Goal: Check status: Check status

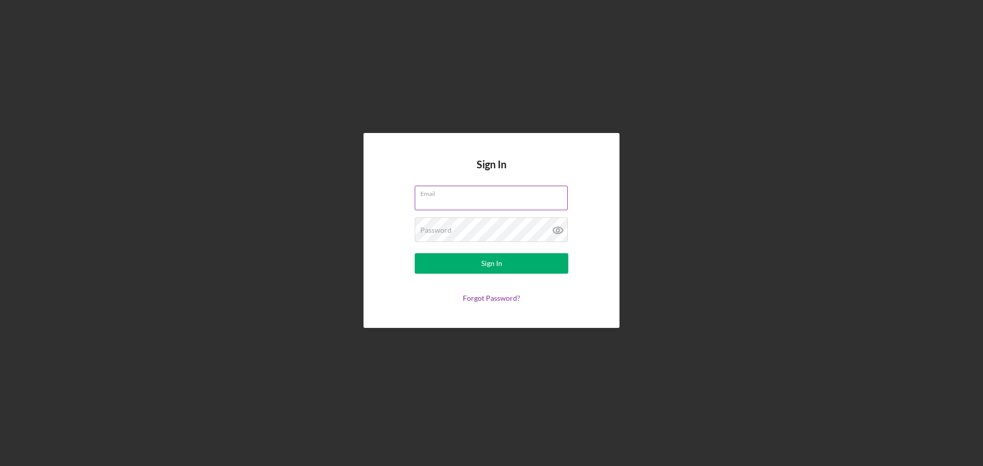
click at [497, 196] on div "Email" at bounding box center [492, 199] width 154 height 26
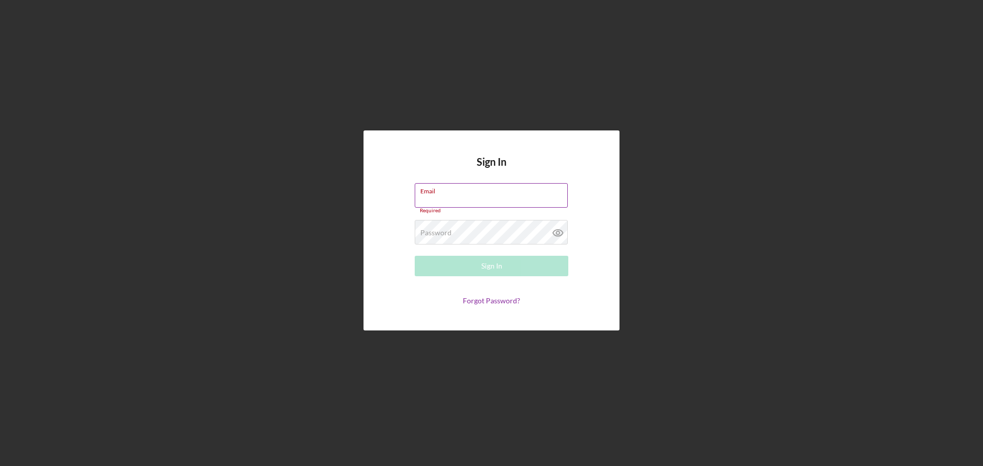
click at [566, 196] on input "Email" at bounding box center [491, 195] width 153 height 25
click at [564, 195] on keeper-lock "Open Keeper Popup" at bounding box center [560, 195] width 12 height 12
click at [560, 195] on keeper-lock "Open Keeper Popup" at bounding box center [560, 195] width 12 height 12
type input "[EMAIL_ADDRESS][DOMAIN_NAME]"
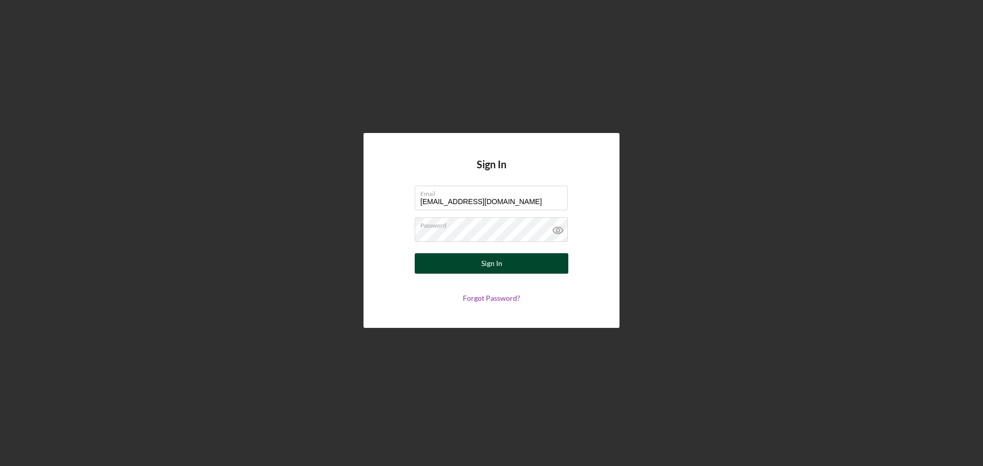
click at [500, 265] on div "Sign In" at bounding box center [491, 263] width 21 height 20
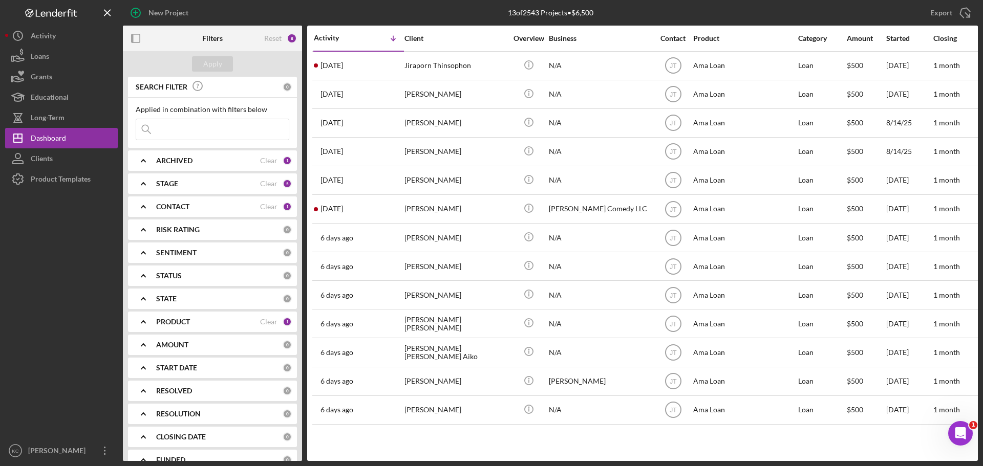
click at [170, 160] on b "ARCHIVED" at bounding box center [174, 161] width 36 height 8
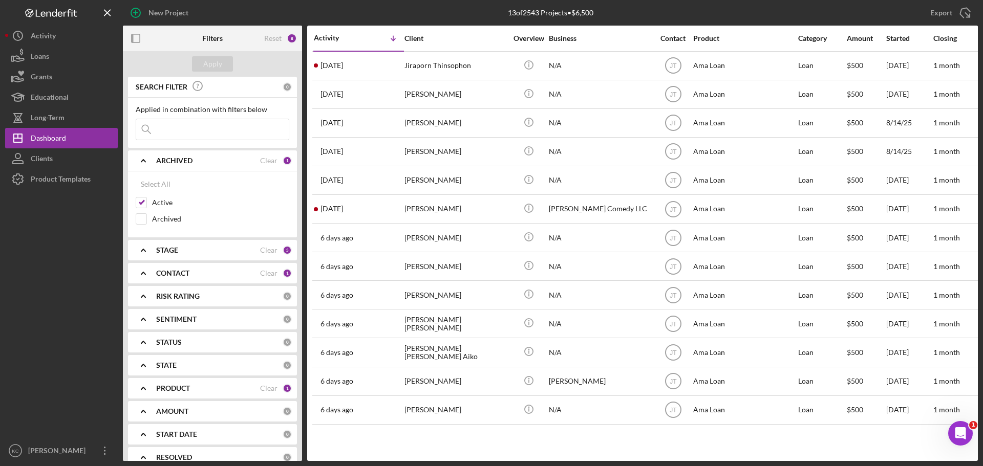
click at [170, 160] on b "ARCHIVED" at bounding box center [174, 161] width 36 height 8
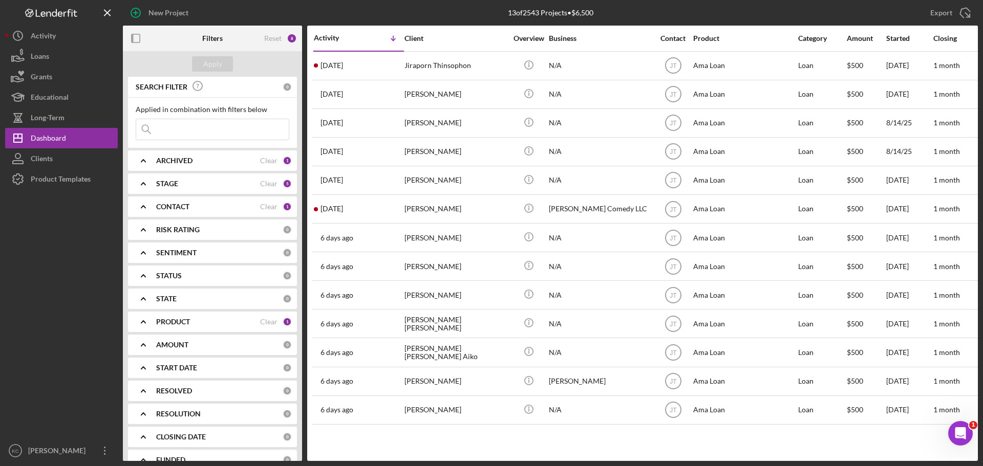
click at [200, 189] on div "STAGE Clear 5" at bounding box center [224, 184] width 136 height 20
click at [194, 208] on div "CONTACT" at bounding box center [208, 207] width 104 height 8
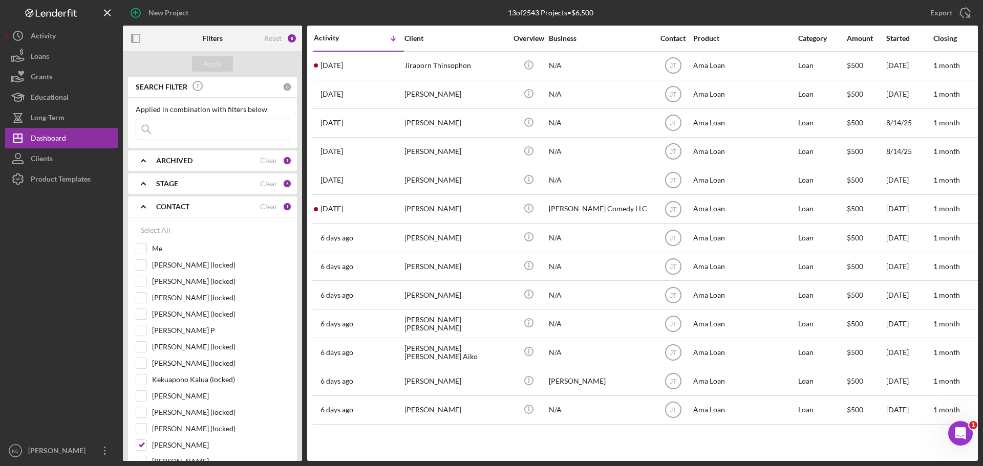
click at [221, 207] on div "CONTACT" at bounding box center [208, 207] width 104 height 8
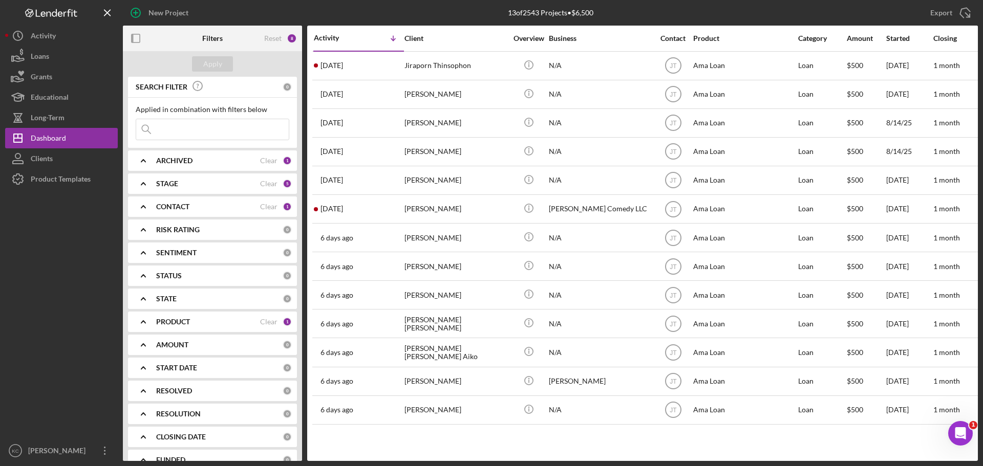
click at [221, 207] on div "CONTACT" at bounding box center [208, 207] width 104 height 8
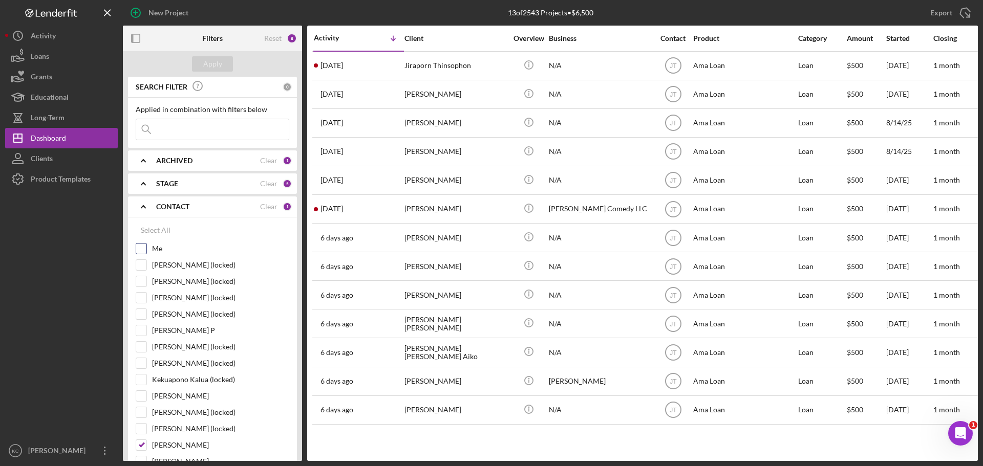
click at [142, 250] on input "Me" at bounding box center [141, 249] width 10 height 10
checkbox input "true"
click at [145, 444] on input "[PERSON_NAME]" at bounding box center [141, 445] width 10 height 10
checkbox input "false"
click at [217, 67] on div "Apply" at bounding box center [212, 63] width 19 height 15
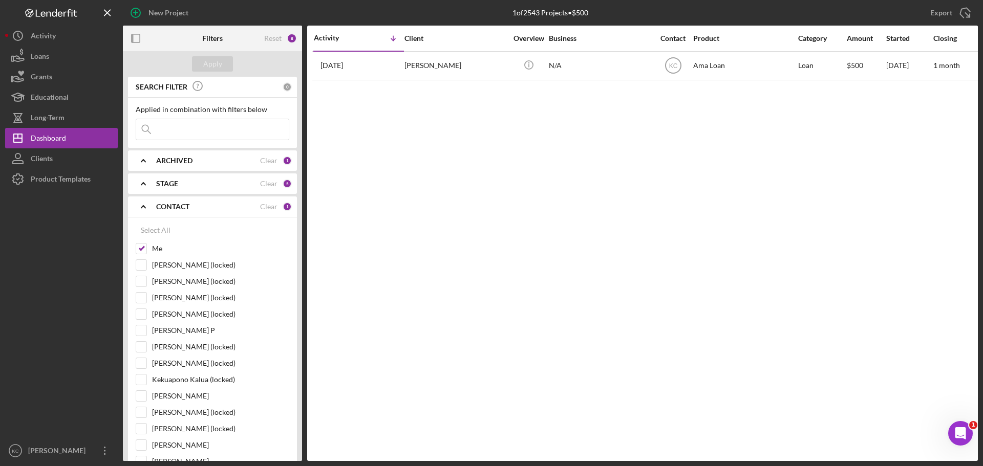
click at [196, 191] on div "STAGE Clear 5" at bounding box center [224, 184] width 136 height 20
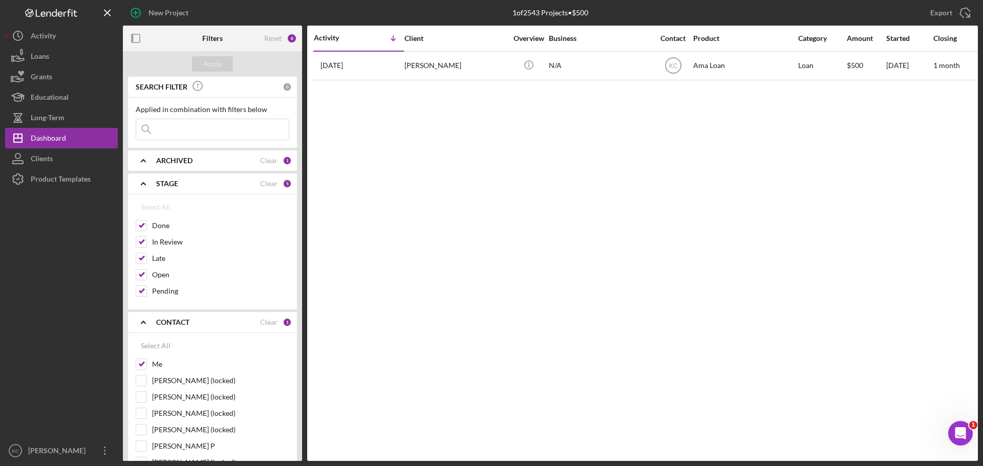
click at [194, 189] on div "STAGE Clear 5" at bounding box center [224, 184] width 136 height 20
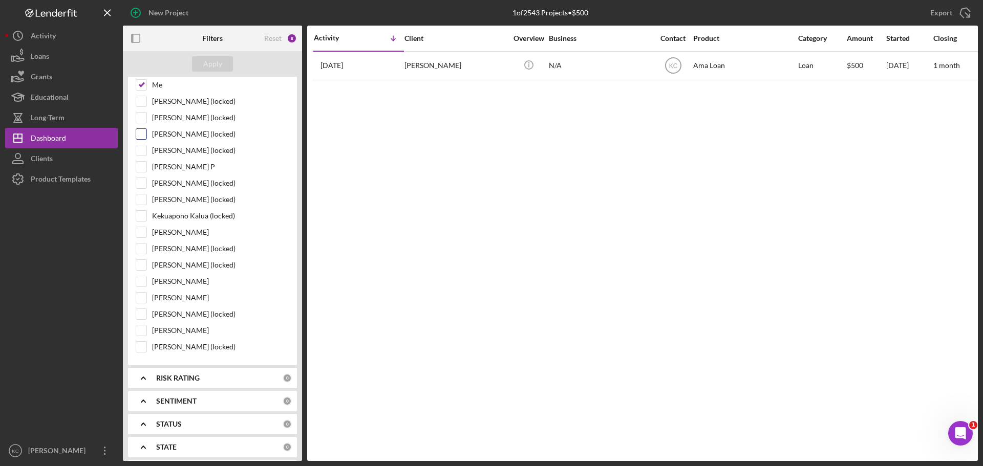
scroll to position [307, 0]
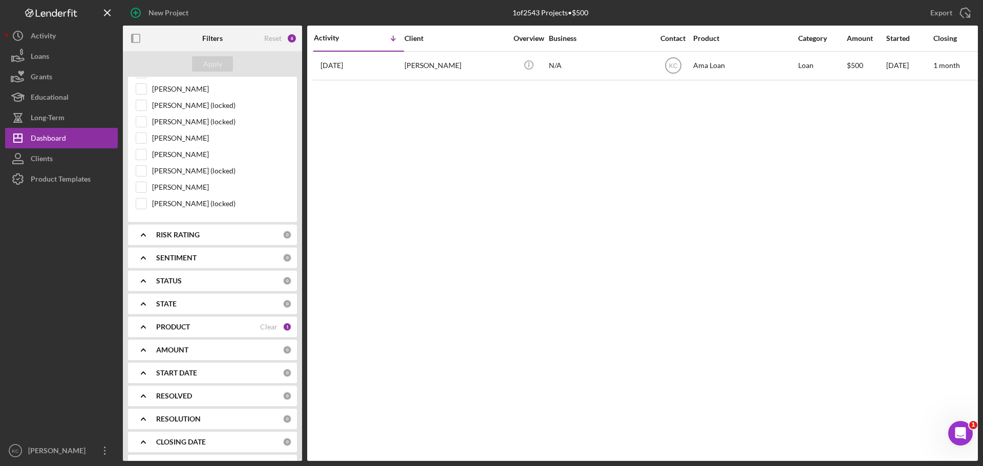
click at [198, 326] on div "PRODUCT" at bounding box center [208, 327] width 104 height 8
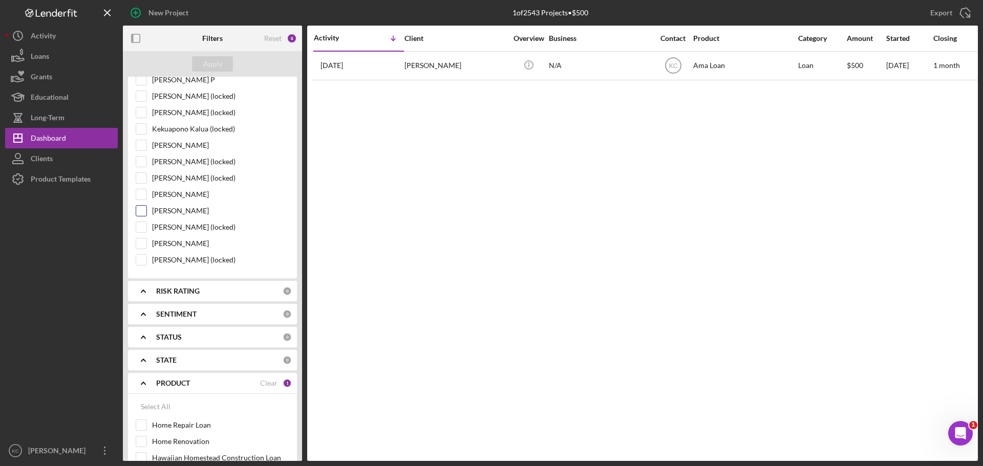
scroll to position [249, 0]
click at [147, 406] on div "Select All" at bounding box center [156, 409] width 30 height 20
checkbox input "true"
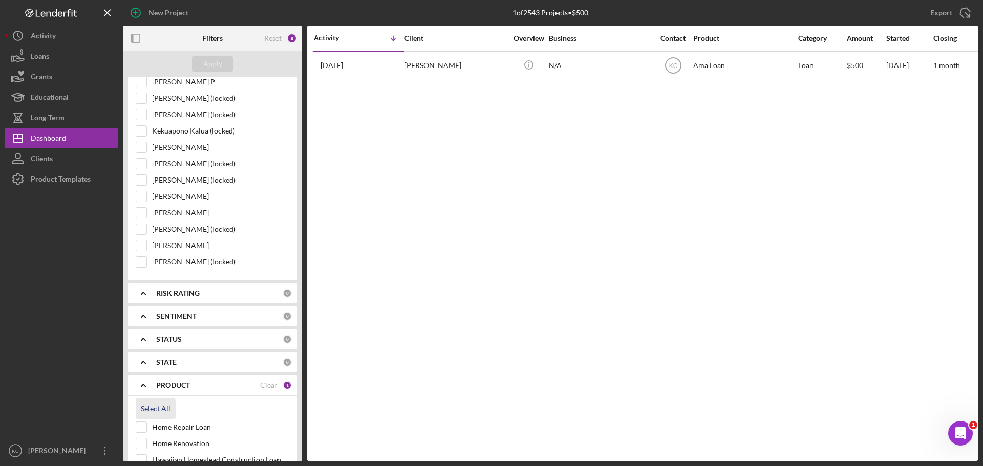
checkbox input "true"
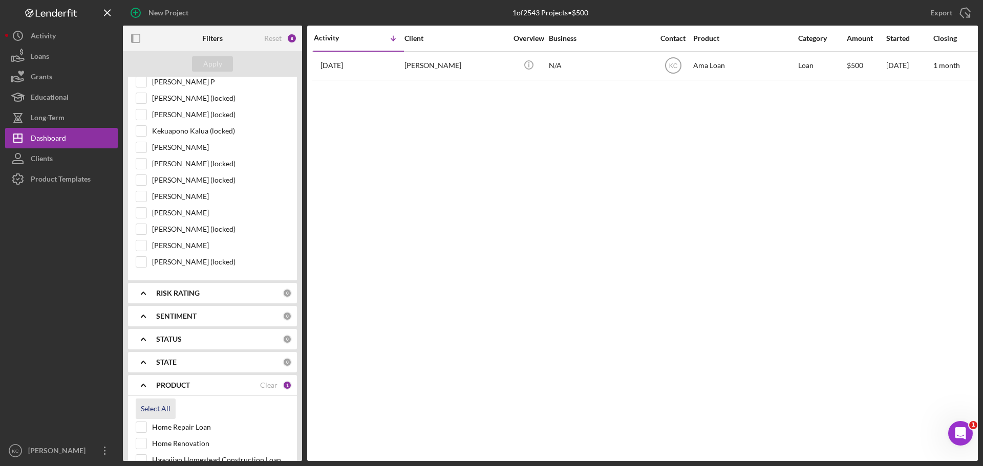
checkbox input "true"
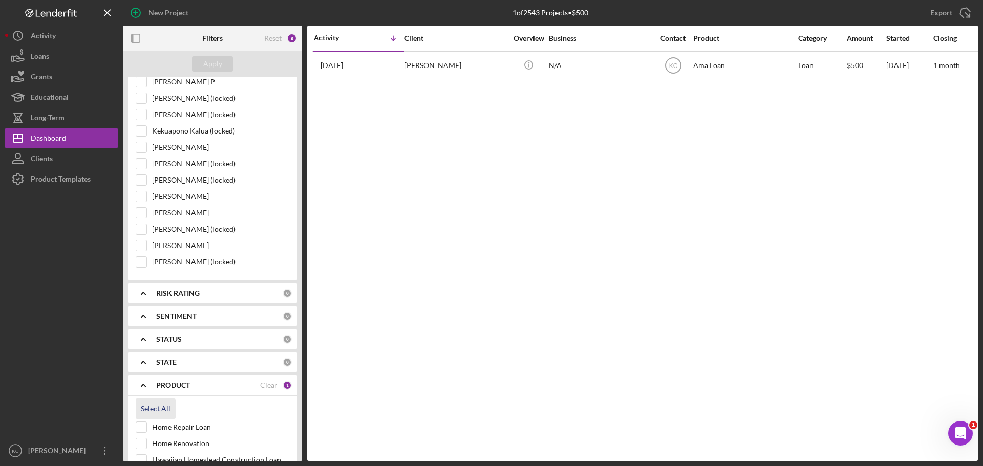
checkbox input "true"
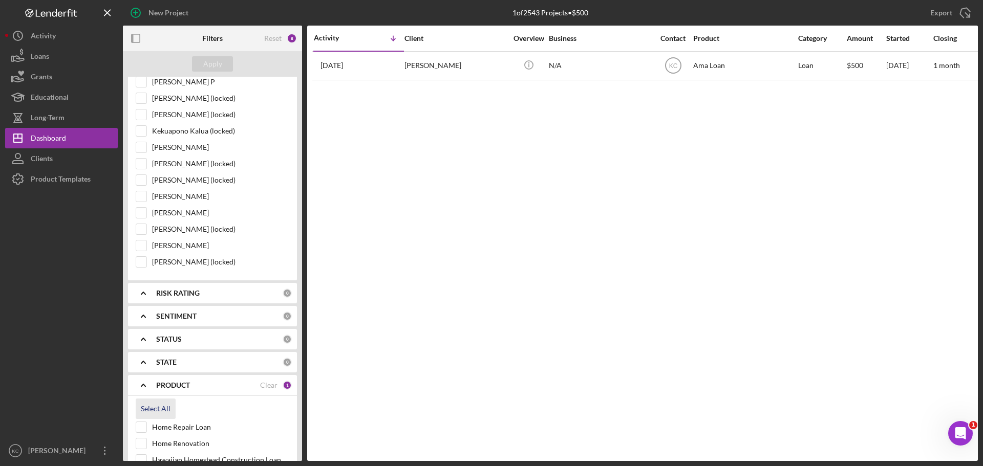
checkbox input "true"
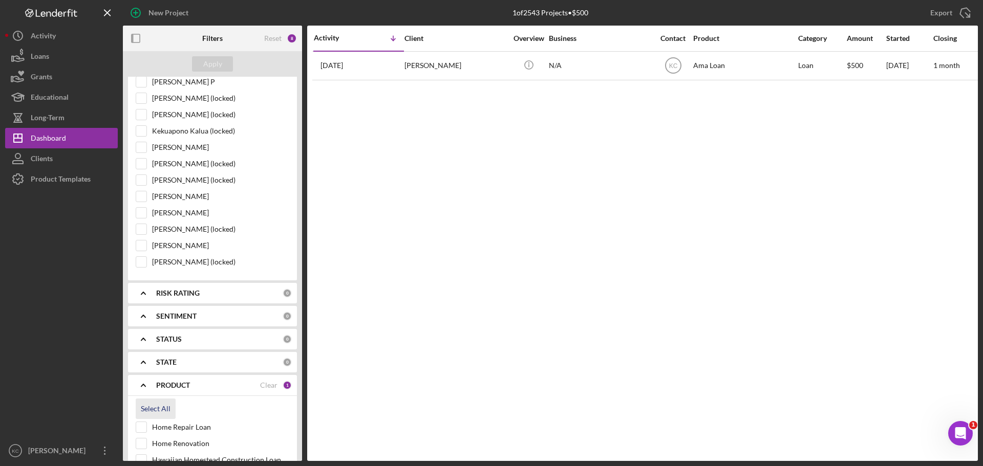
checkbox input "true"
click at [211, 68] on div "Apply" at bounding box center [212, 63] width 19 height 15
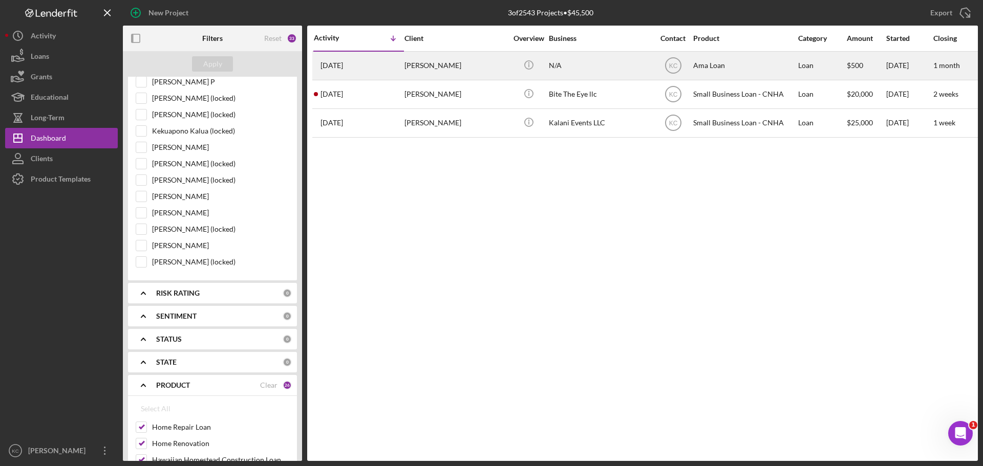
click at [438, 67] on div "[PERSON_NAME]" at bounding box center [455, 65] width 102 height 27
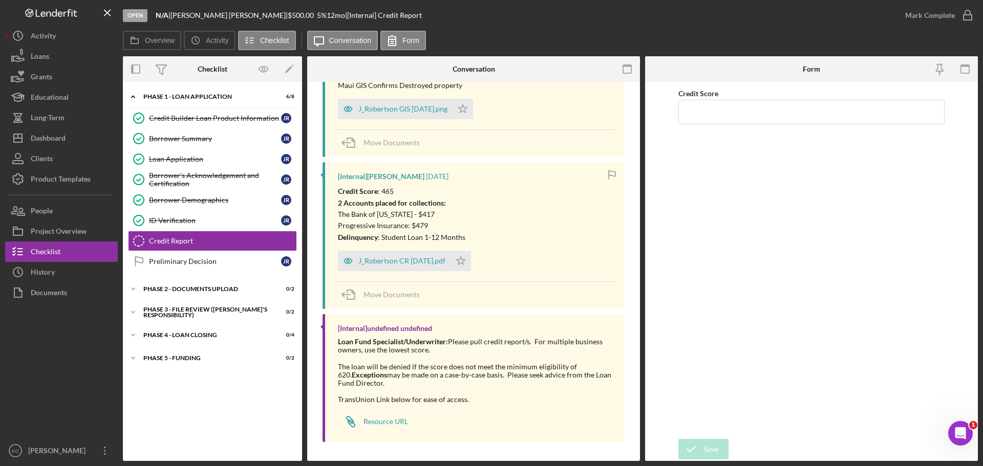
scroll to position [314, 0]
click at [393, 256] on div "J_Robertson CR 8.14.25.pdf" at bounding box center [401, 259] width 87 height 8
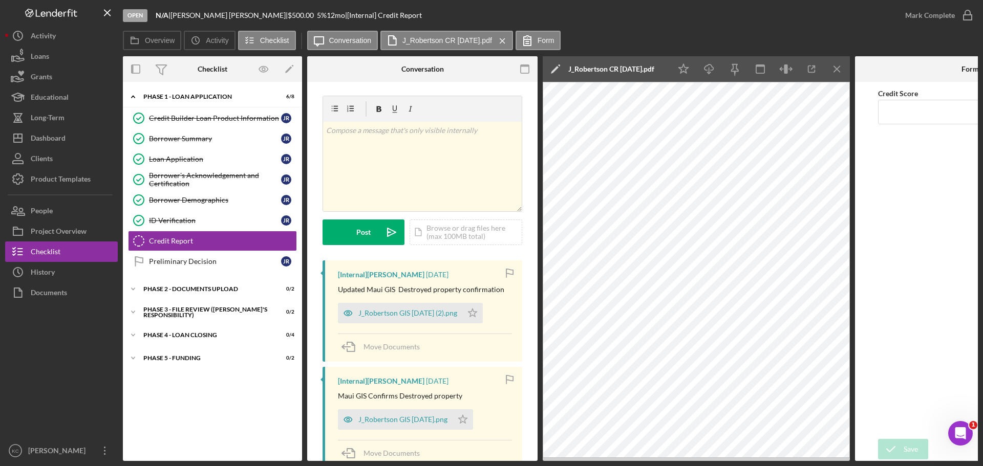
scroll to position [0, 0]
click at [210, 112] on link "Credit Builder Loan Product Information Credit Builder Loan Product Information…" at bounding box center [212, 118] width 169 height 20
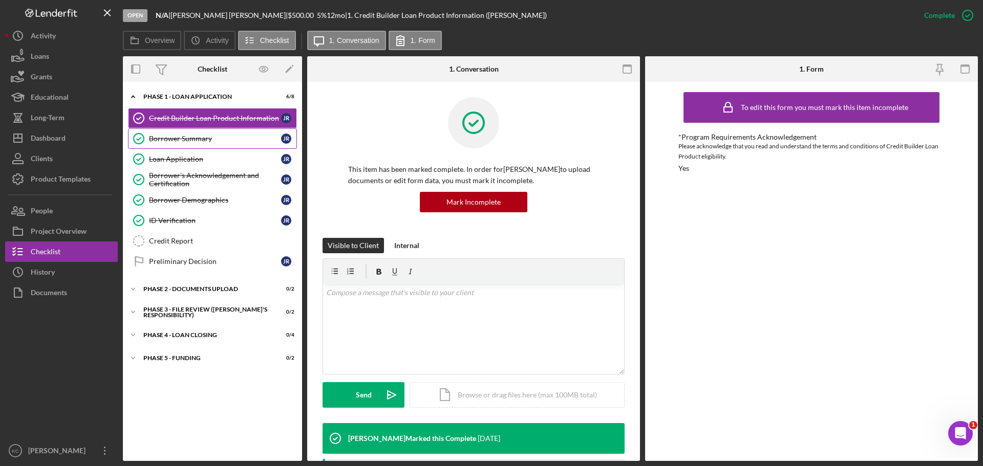
click at [165, 134] on link "Borrower Summary Borrower Summary J R" at bounding box center [212, 138] width 169 height 20
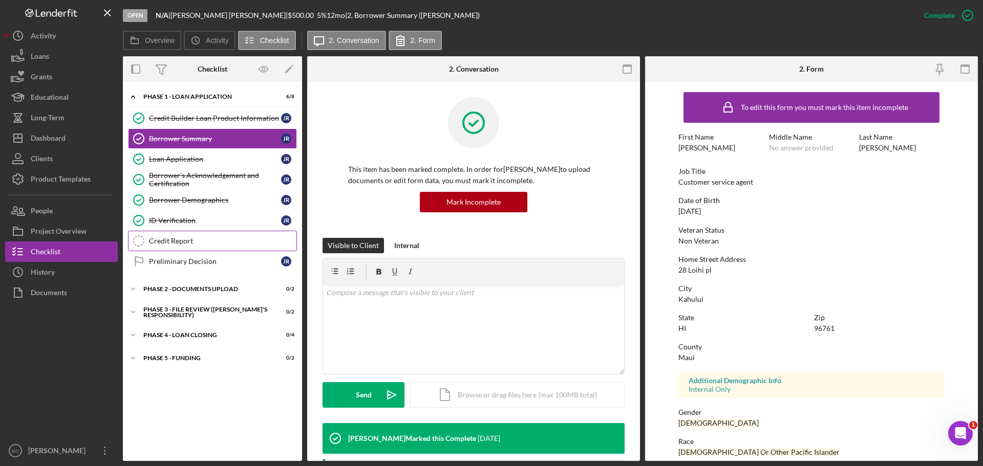
click at [164, 239] on div "Credit Report" at bounding box center [222, 241] width 147 height 8
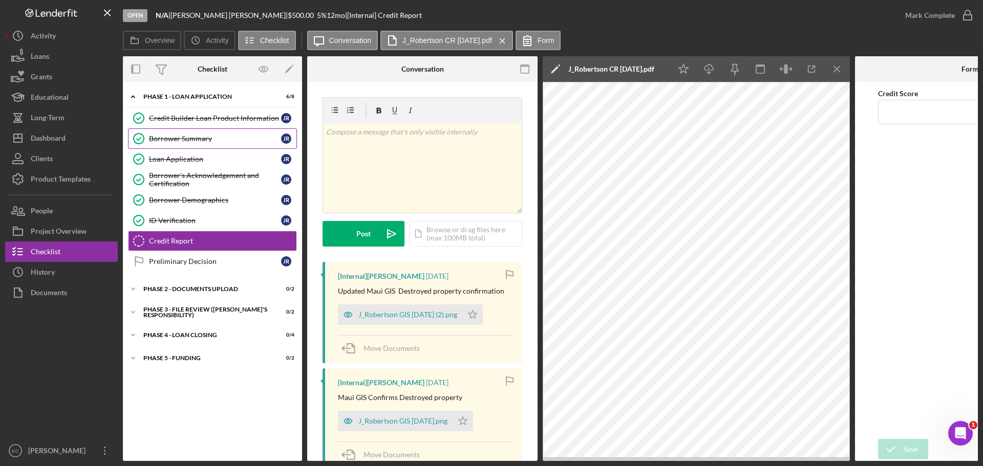
click at [223, 128] on link "Borrower Summary Borrower Summary J R" at bounding box center [212, 138] width 169 height 20
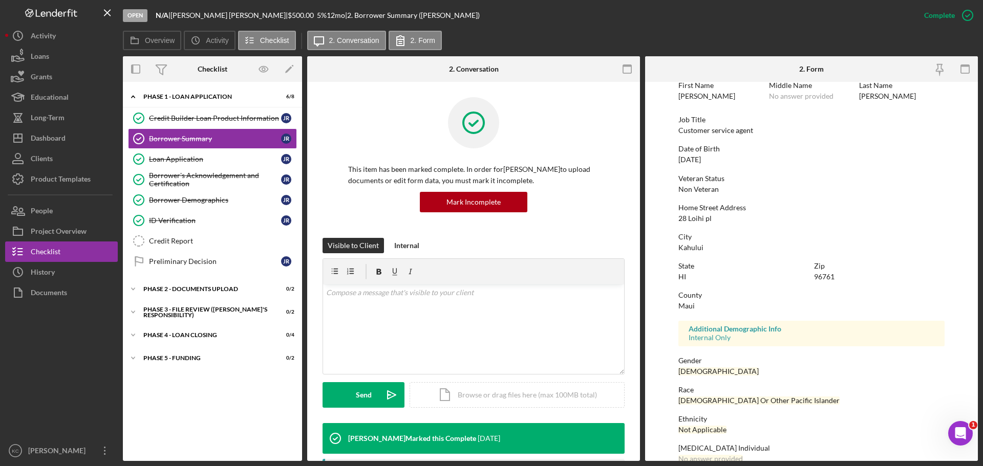
scroll to position [98, 0]
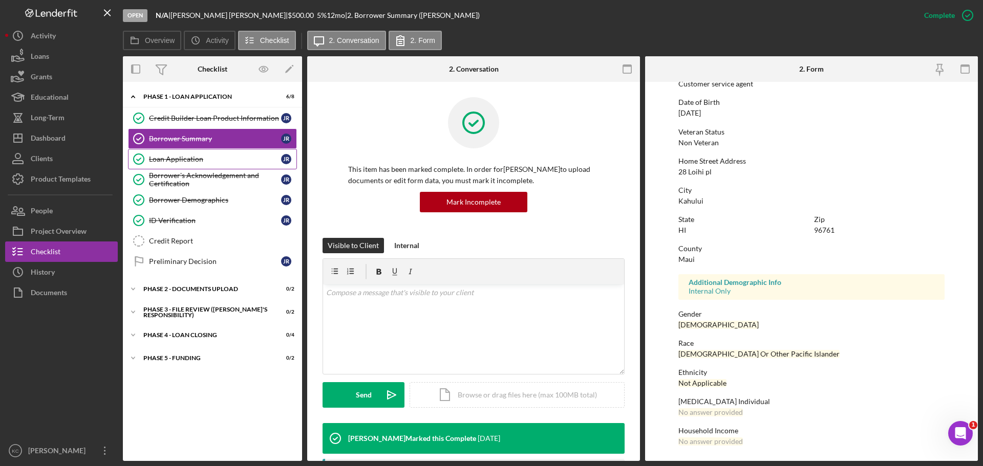
click at [202, 156] on div "Loan Application" at bounding box center [215, 159] width 132 height 8
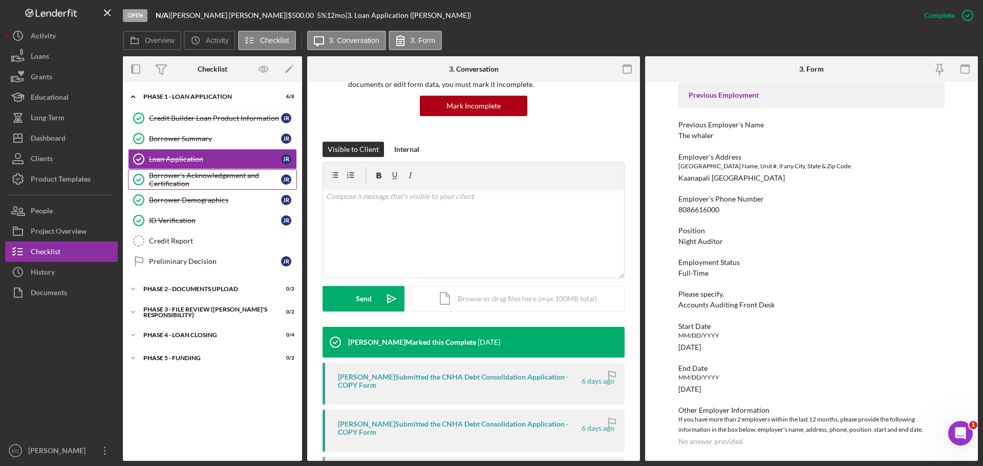
scroll to position [205, 0]
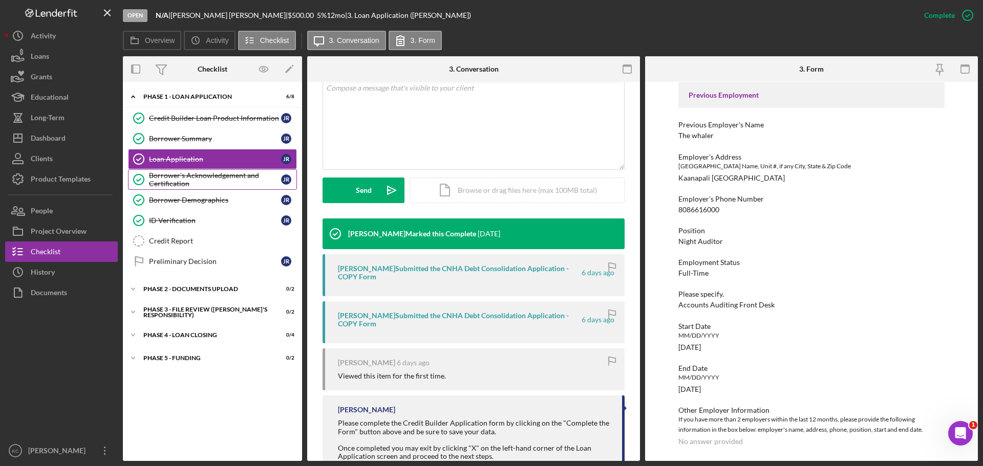
drag, startPoint x: 177, startPoint y: 184, endPoint x: 196, endPoint y: 187, distance: 19.2
click at [177, 184] on div "Borrower's Acknowledgement and Certification" at bounding box center [215, 179] width 132 height 16
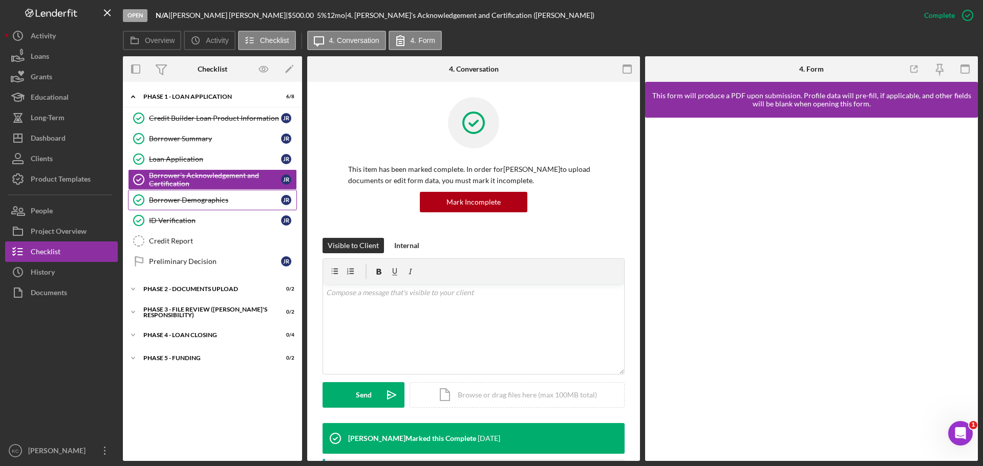
click at [225, 202] on div "Borrower Demographics" at bounding box center [215, 200] width 132 height 8
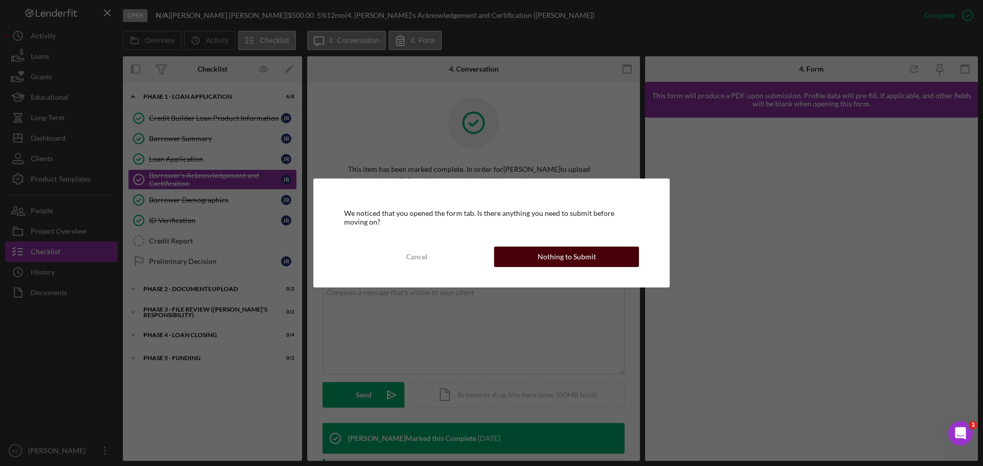
click at [605, 253] on button "Nothing to Submit" at bounding box center [566, 257] width 145 height 20
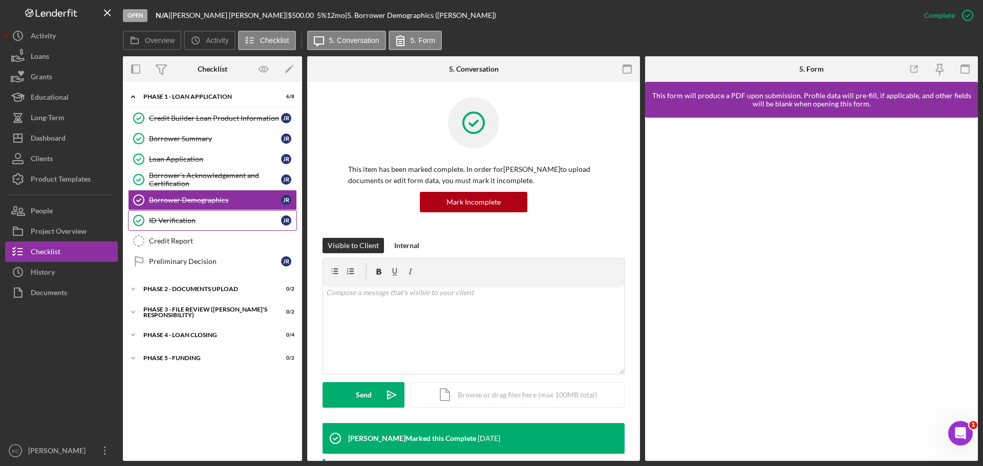
click at [204, 220] on div "ID Verification" at bounding box center [215, 221] width 132 height 8
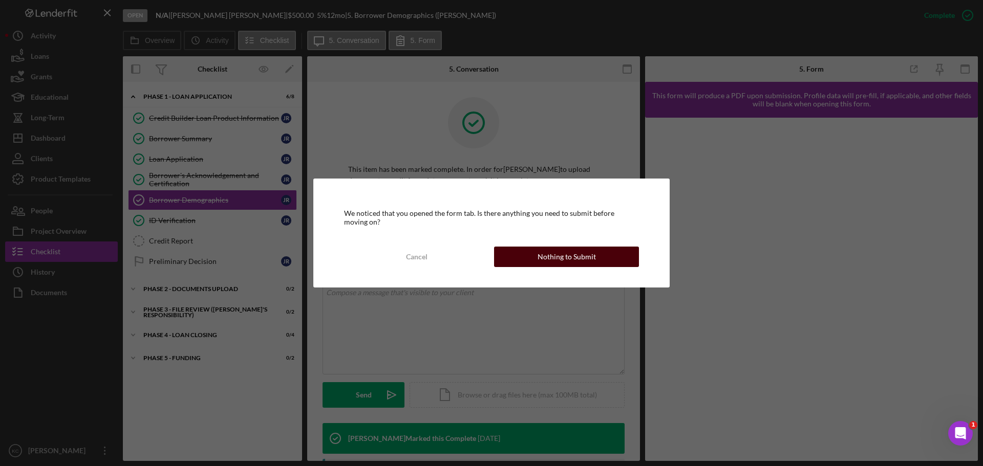
click at [588, 257] on div "Nothing to Submit" at bounding box center [567, 257] width 58 height 20
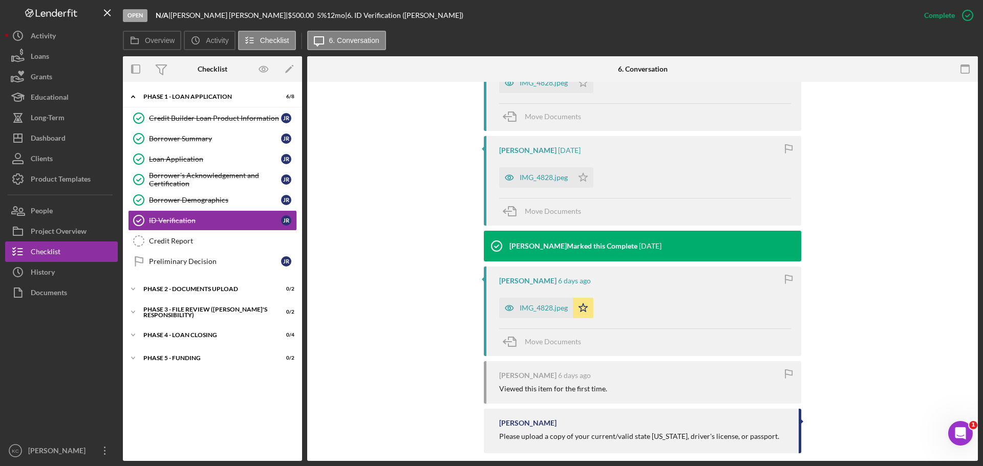
scroll to position [395, 0]
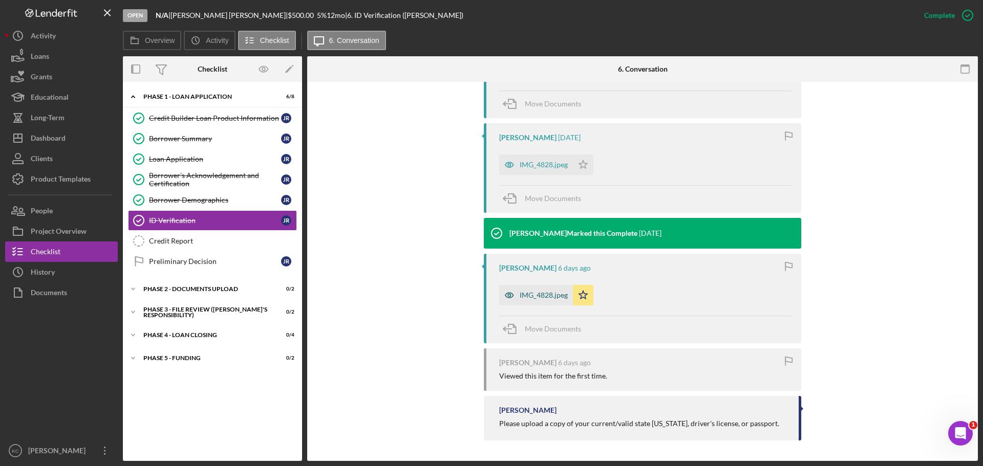
click at [536, 302] on div "IMG_4828.jpeg" at bounding box center [536, 295] width 74 height 20
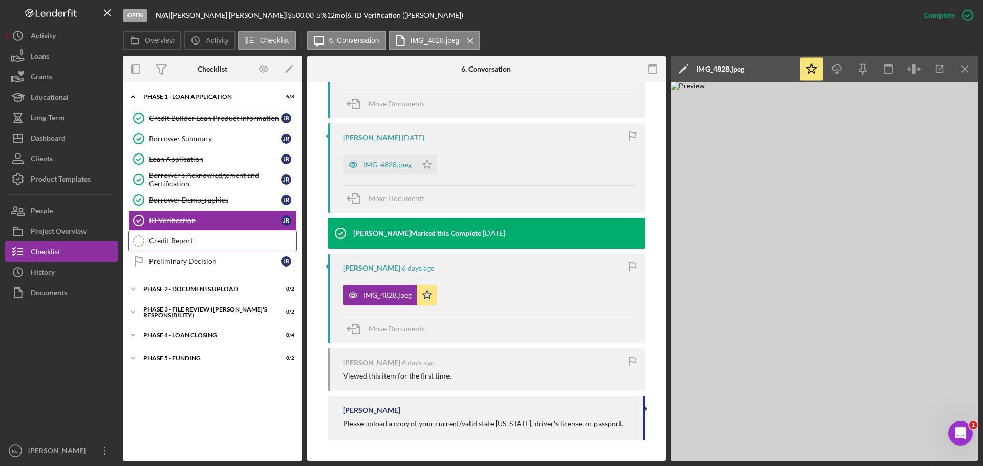
click at [196, 243] on div "Credit Report" at bounding box center [222, 241] width 147 height 8
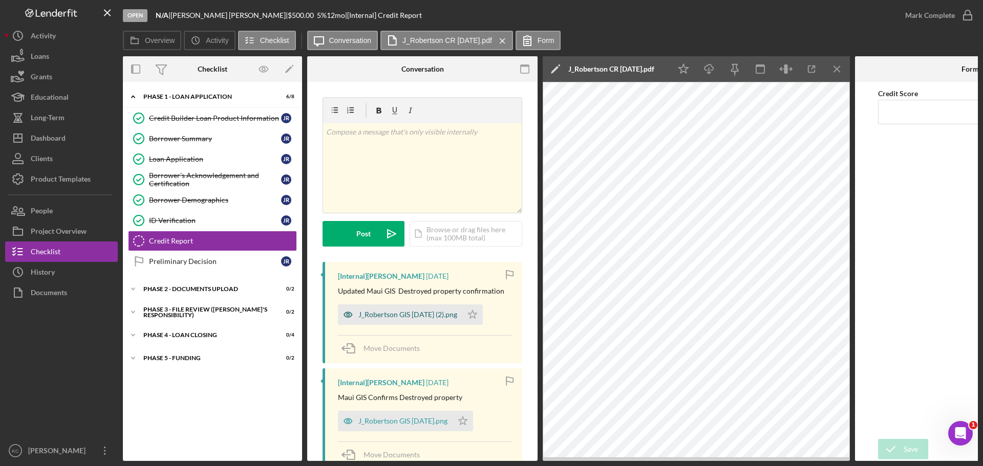
click at [399, 317] on div "J_Robertson GIS 8.14.25 (2).png" at bounding box center [407, 315] width 99 height 8
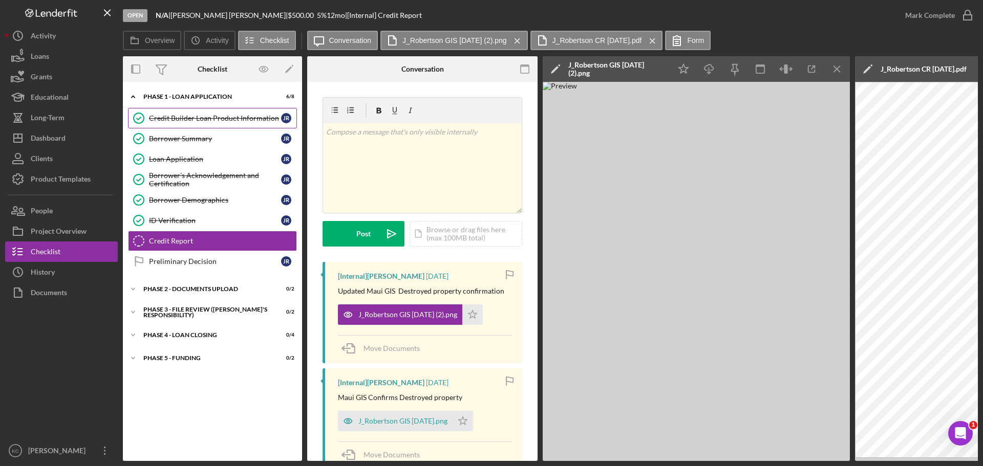
click at [199, 123] on link "Credit Builder Loan Product Information Credit Builder Loan Product Information…" at bounding box center [212, 118] width 169 height 20
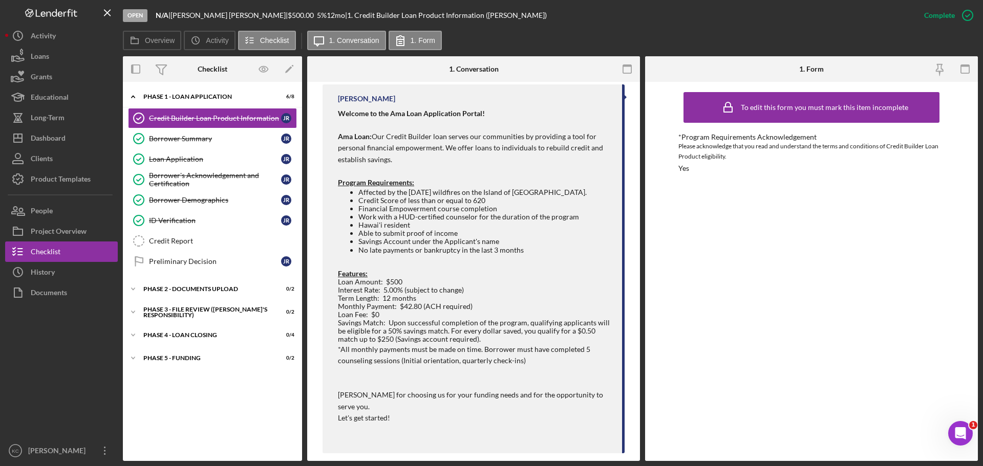
scroll to position [462, 0]
click at [184, 140] on div "Borrower Summary" at bounding box center [215, 139] width 132 height 8
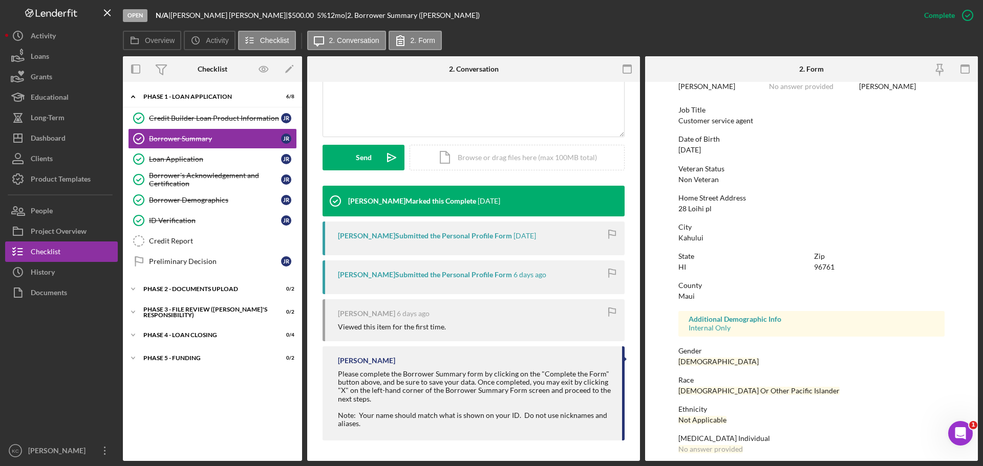
scroll to position [98, 0]
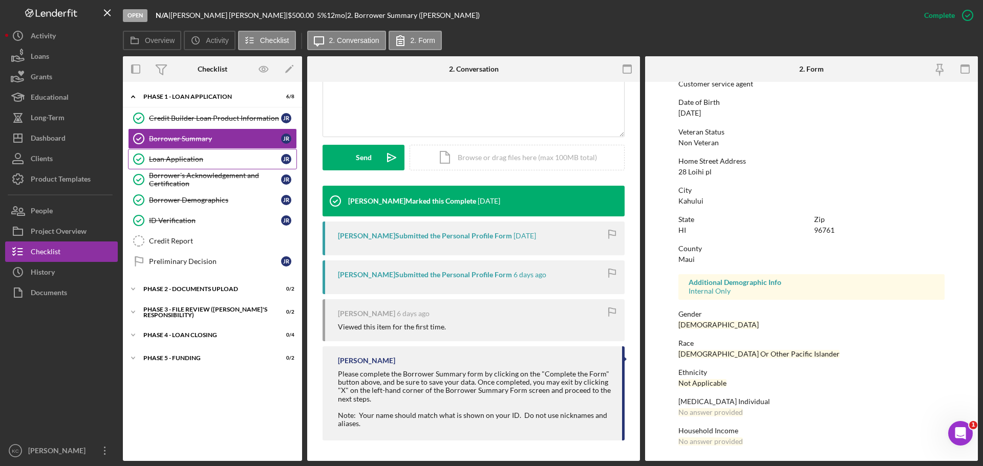
click at [212, 164] on link "Loan Application Loan Application J R" at bounding box center [212, 159] width 169 height 20
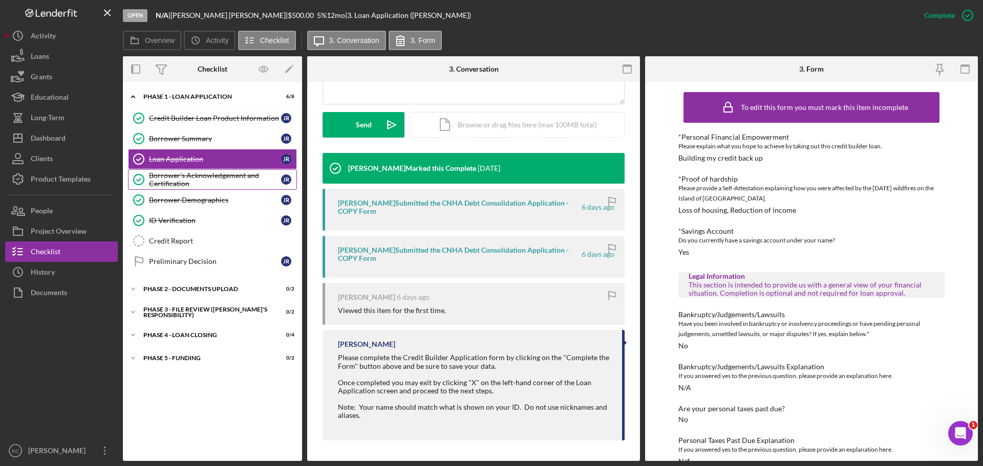
click at [197, 188] on link "Borrower's Acknowledgement and Certification Borrower's Acknowledgement and Cer…" at bounding box center [212, 179] width 169 height 20
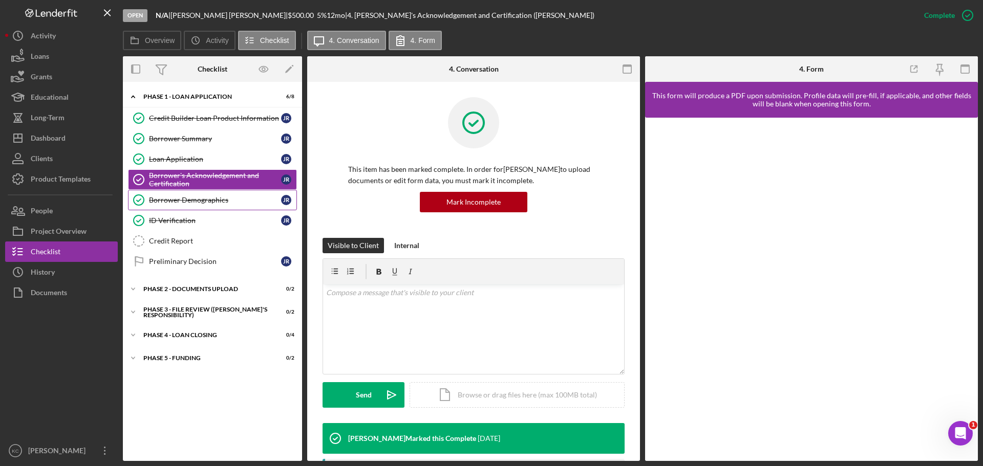
click at [204, 199] on div "Borrower Demographics" at bounding box center [215, 200] width 132 height 8
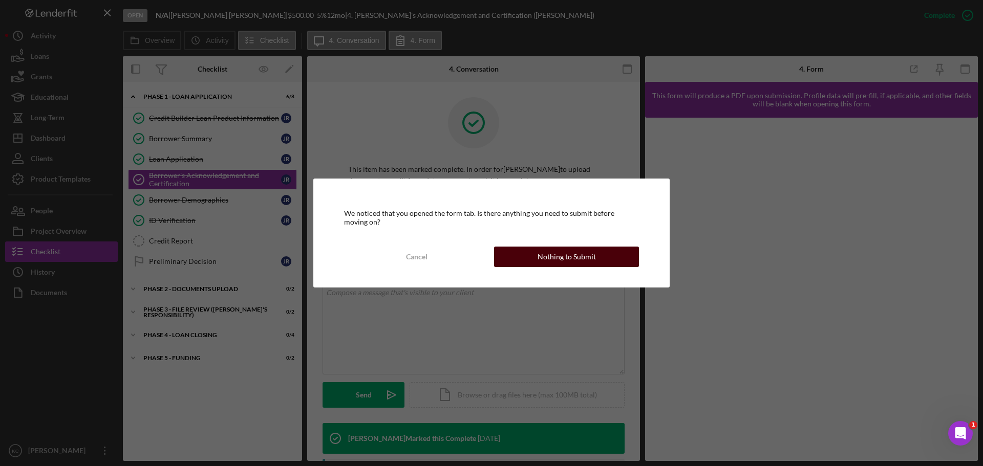
click at [543, 260] on div "Nothing to Submit" at bounding box center [567, 257] width 58 height 20
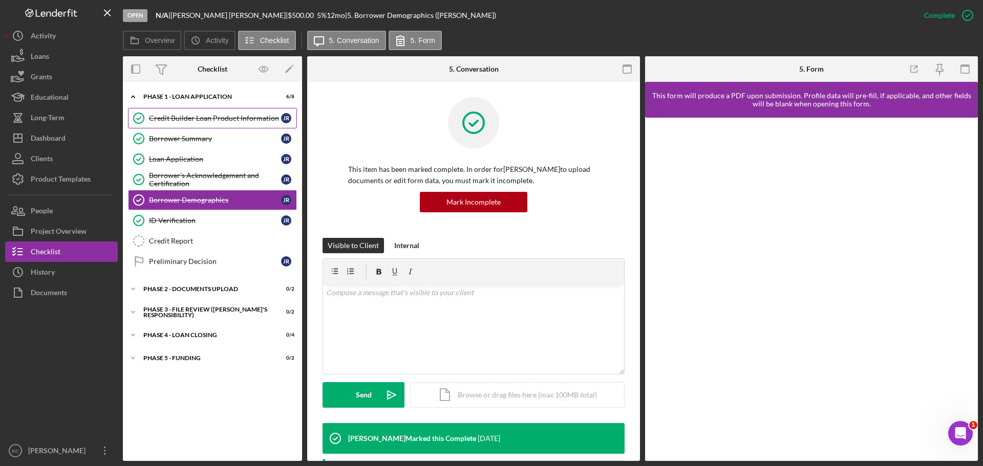
click at [186, 113] on link "Credit Builder Loan Product Information Credit Builder Loan Product Information…" at bounding box center [212, 118] width 169 height 20
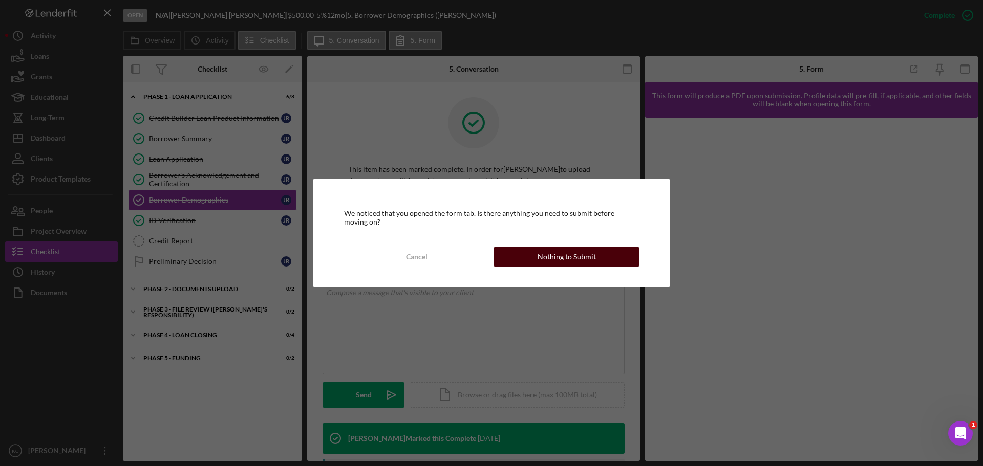
click at [583, 257] on div "Nothing to Submit" at bounding box center [567, 257] width 58 height 20
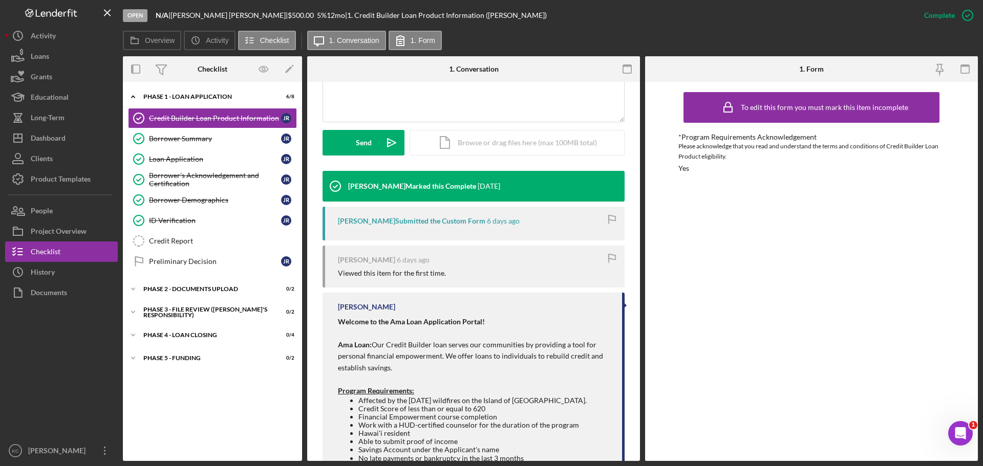
scroll to position [462, 0]
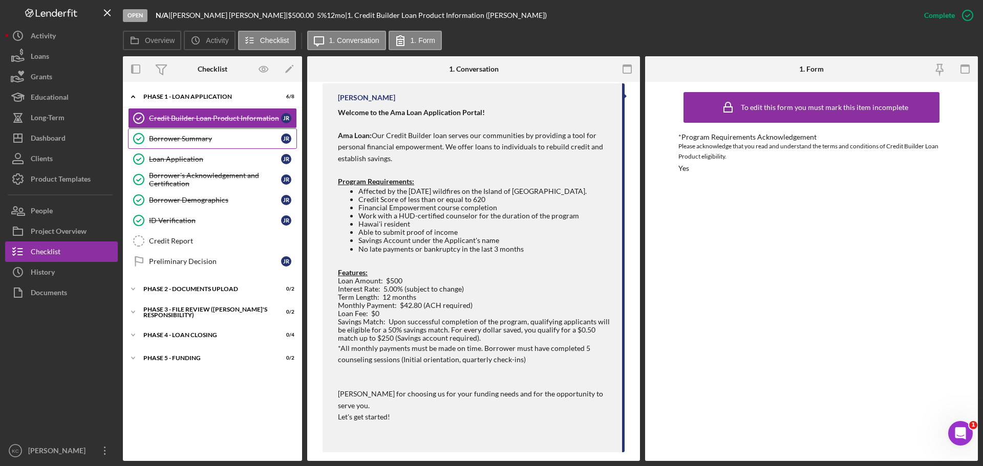
click at [204, 138] on div "Borrower Summary" at bounding box center [215, 139] width 132 height 8
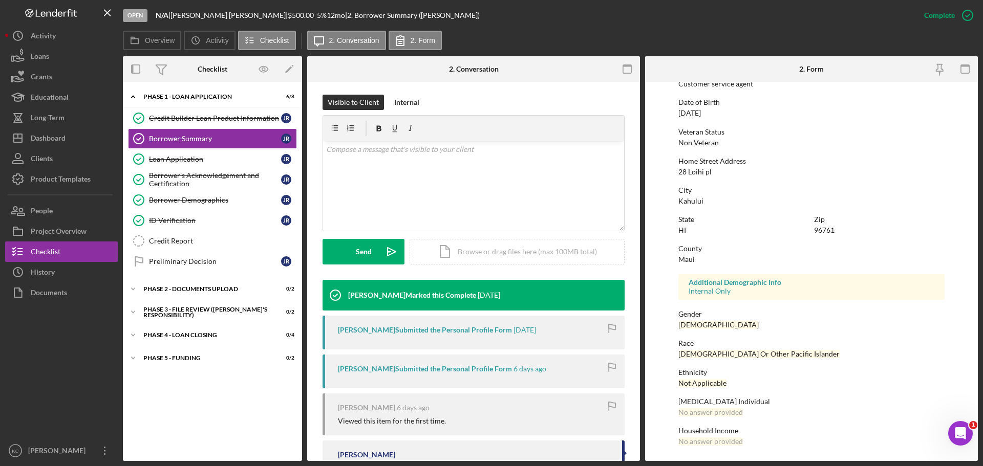
scroll to position [238, 0]
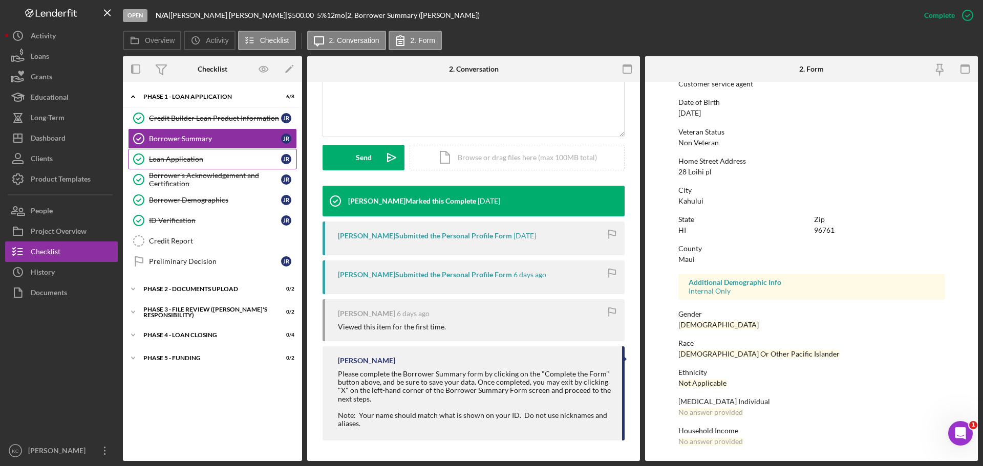
click at [179, 155] on div "Loan Application" at bounding box center [215, 159] width 132 height 8
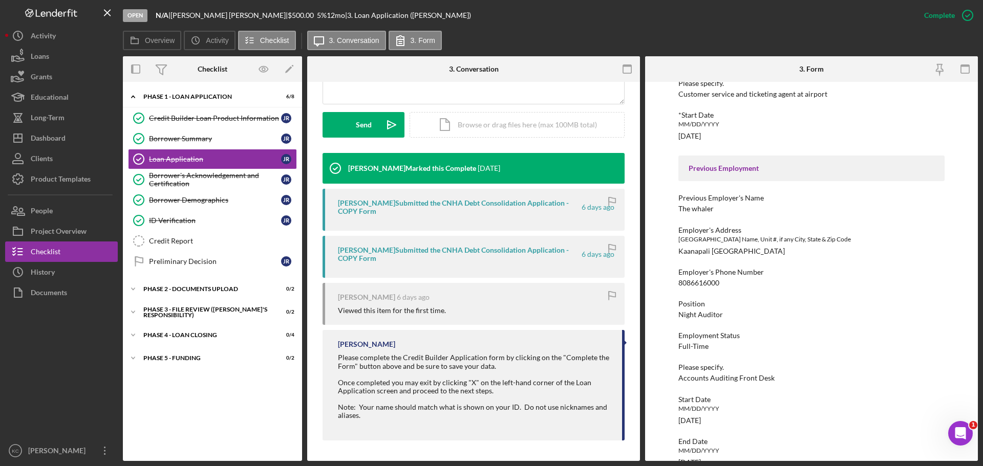
scroll to position [841, 0]
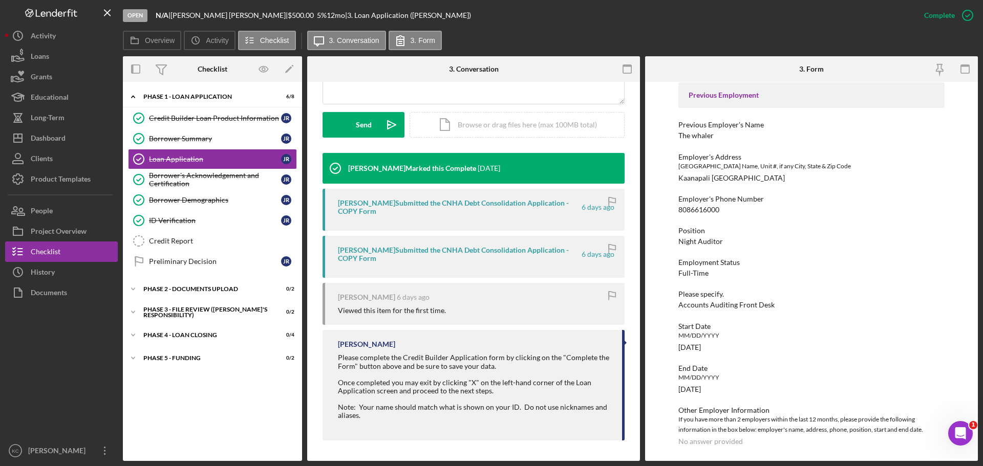
click at [204, 178] on div "Borrower's Acknowledgement and Certification" at bounding box center [215, 179] width 132 height 16
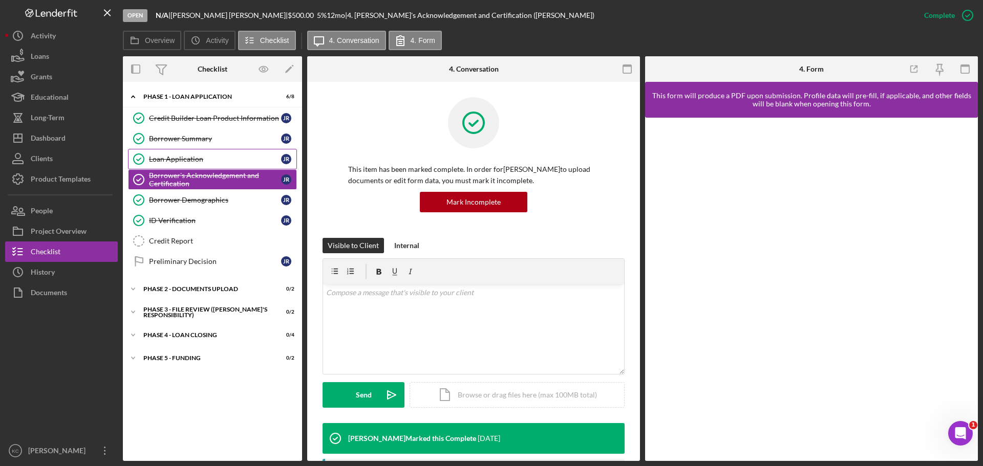
click at [205, 162] on div "Loan Application" at bounding box center [215, 159] width 132 height 8
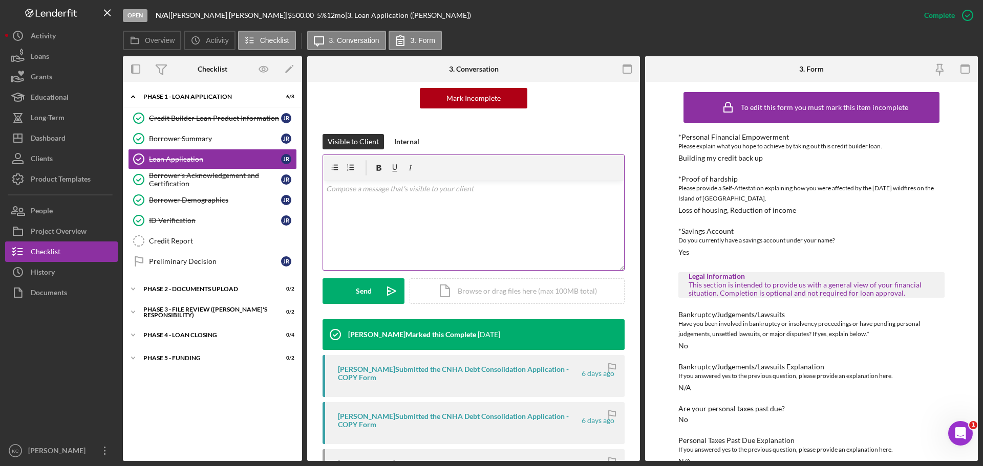
scroll to position [270, 0]
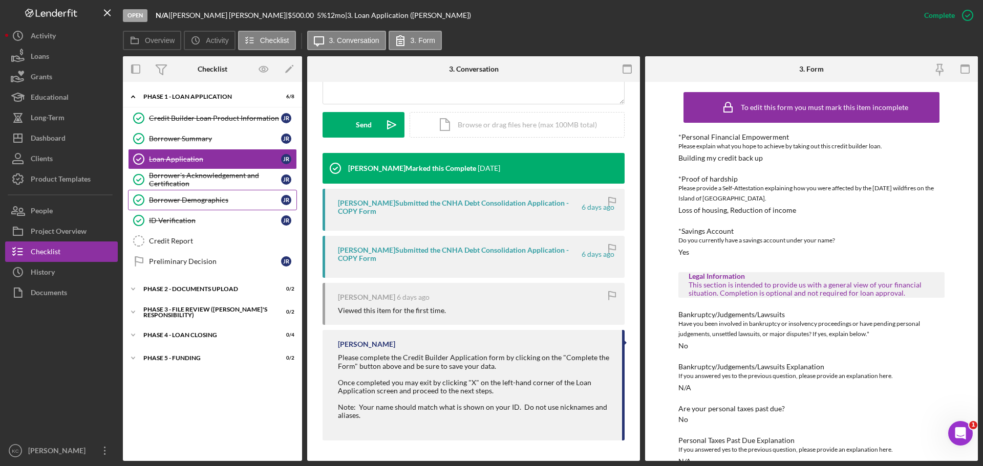
drag, startPoint x: 192, startPoint y: 184, endPoint x: 205, endPoint y: 191, distance: 14.9
click at [192, 184] on div "Borrower's Acknowledgement and Certification" at bounding box center [215, 179] width 132 height 16
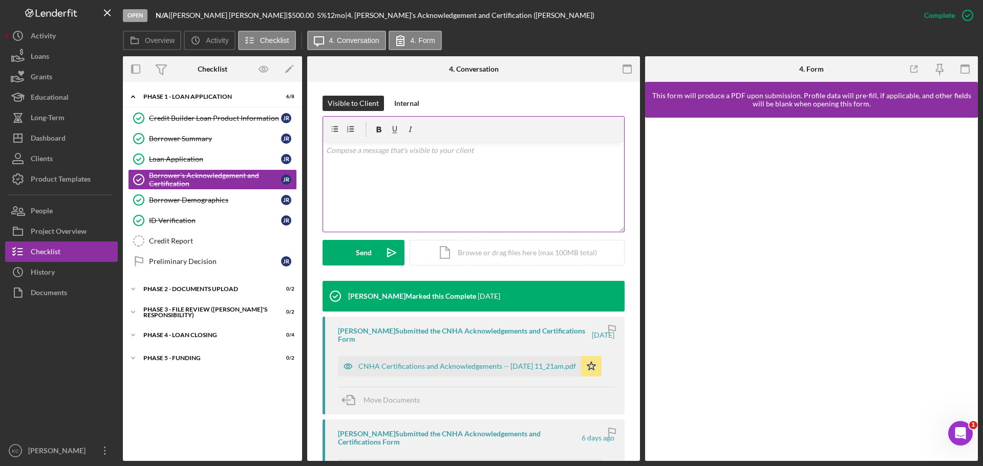
scroll to position [316, 0]
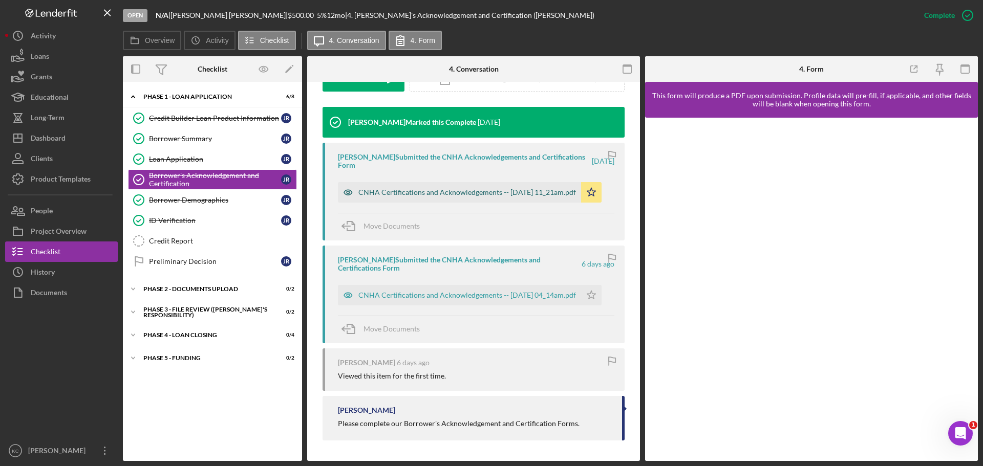
click at [460, 189] on div "CNHA Certifications and Acknowledgements -- 2025-08-14 11_21am.pdf" at bounding box center [467, 192] width 218 height 8
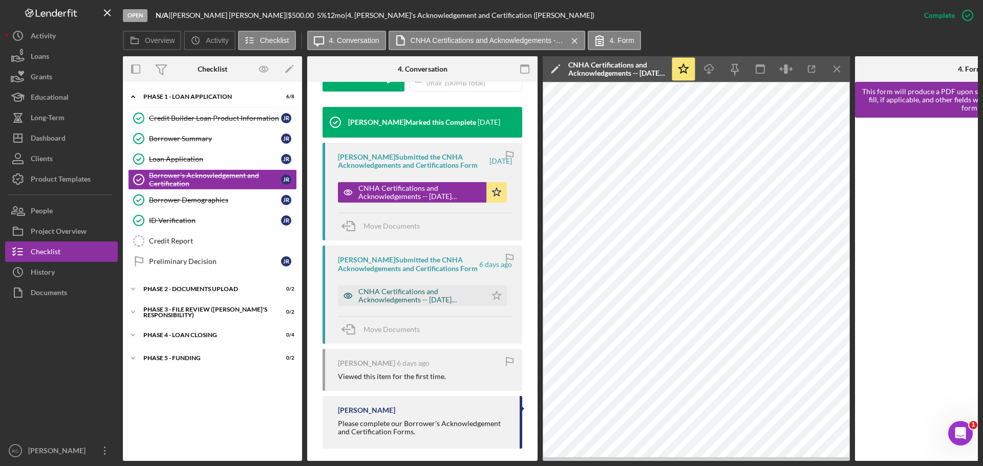
click at [389, 304] on div "CNHA Certifications and Acknowledgements -- 2025-08-13 04_14am.pdf" at bounding box center [419, 296] width 123 height 16
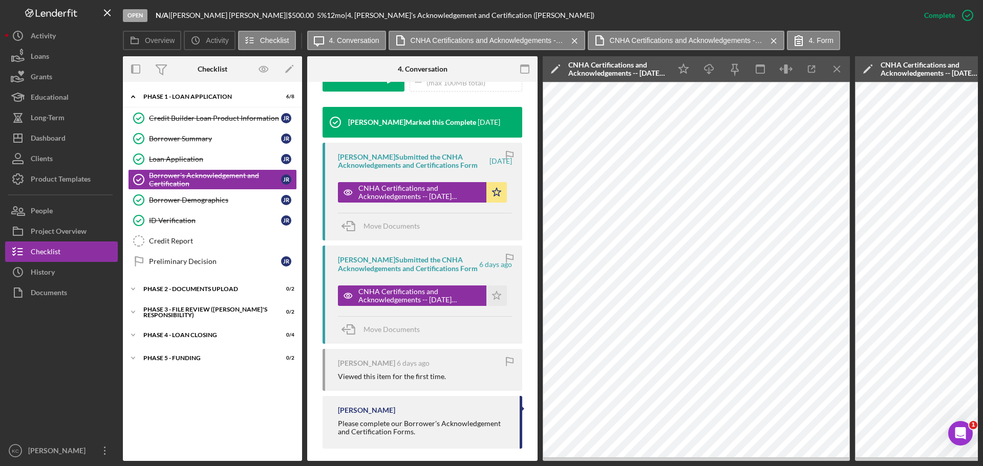
scroll to position [355, 0]
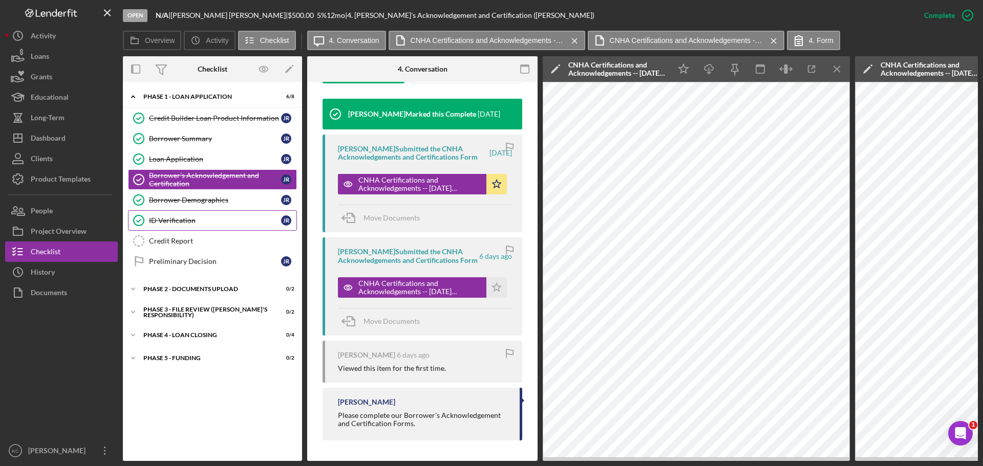
drag, startPoint x: 220, startPoint y: 198, endPoint x: 290, endPoint y: 212, distance: 71.6
click at [220, 198] on div "Borrower Demographics" at bounding box center [215, 200] width 132 height 8
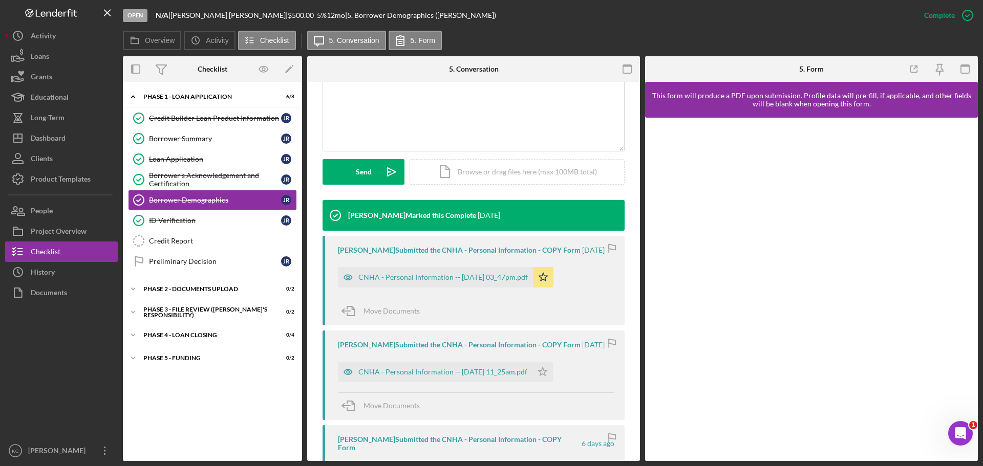
scroll to position [213, 0]
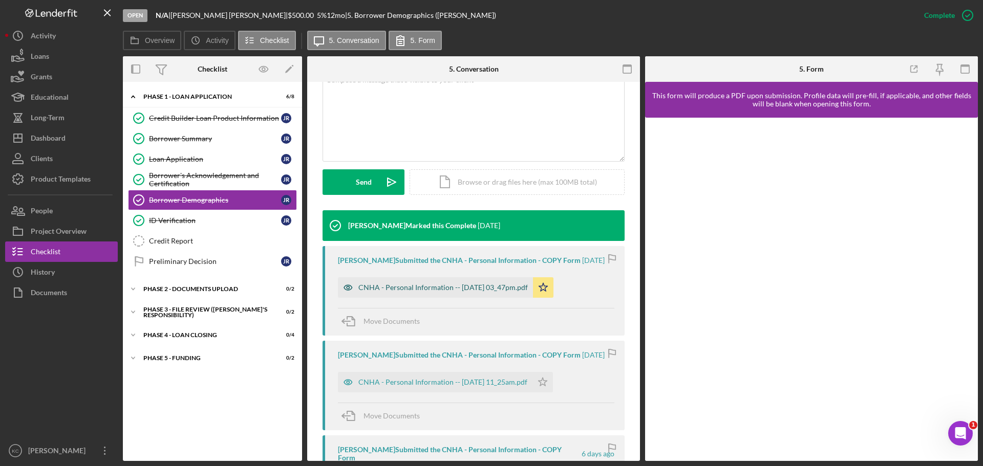
click at [442, 292] on div "CNHA - Personal Information -- 2025-08-14 03_47pm.pdf" at bounding box center [442, 288] width 169 height 8
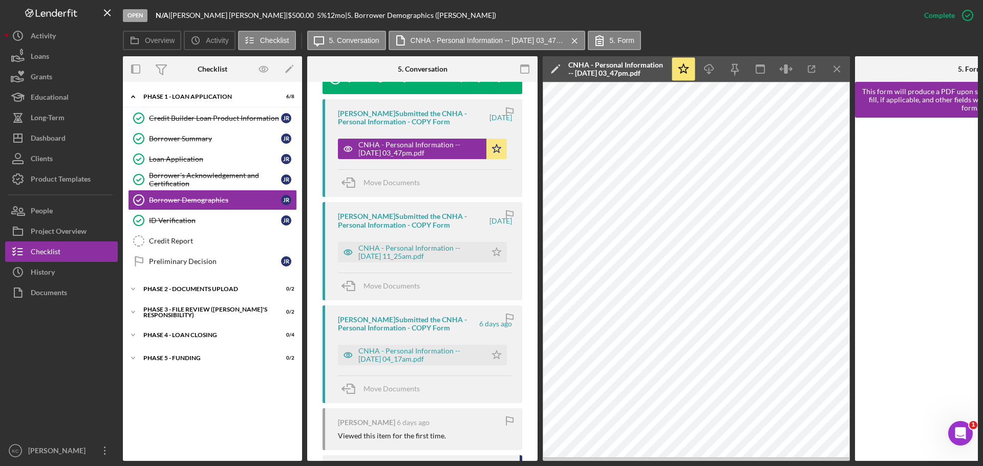
scroll to position [461, 0]
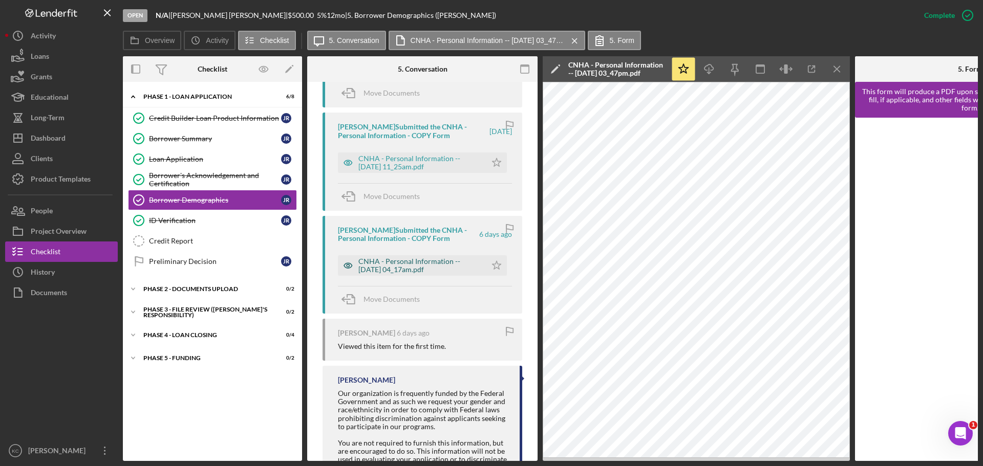
click at [389, 273] on div "CNHA - Personal Information -- 2025-08-13 04_17am.pdf" at bounding box center [419, 265] width 123 height 16
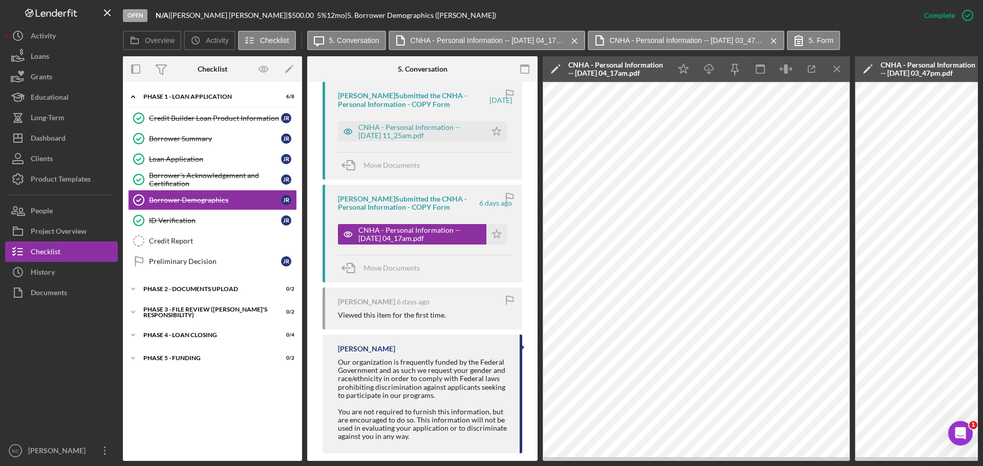
scroll to position [508, 0]
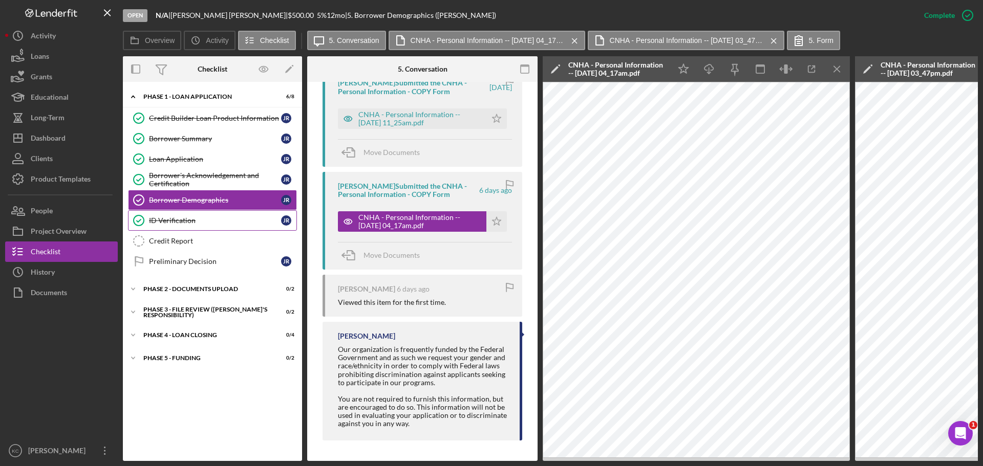
click at [188, 214] on link "ID Verification ID Verification J R" at bounding box center [212, 220] width 169 height 20
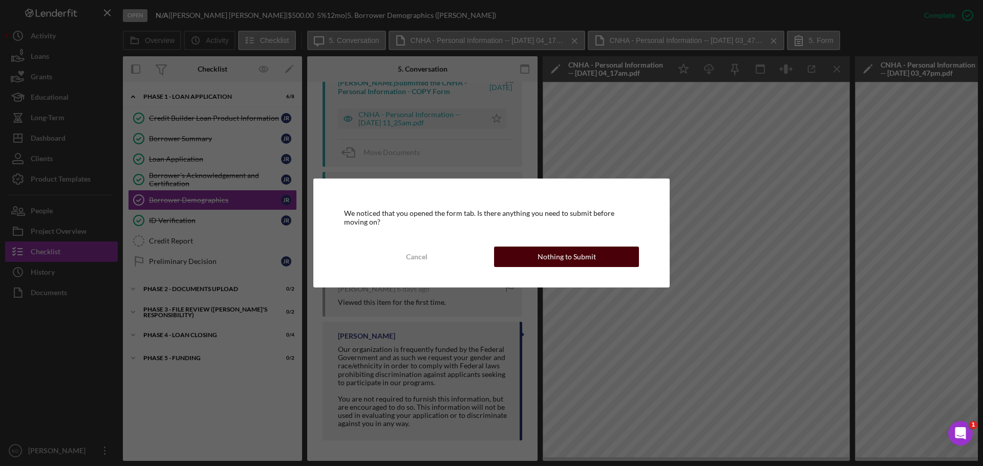
click at [608, 256] on button "Nothing to Submit" at bounding box center [566, 257] width 145 height 20
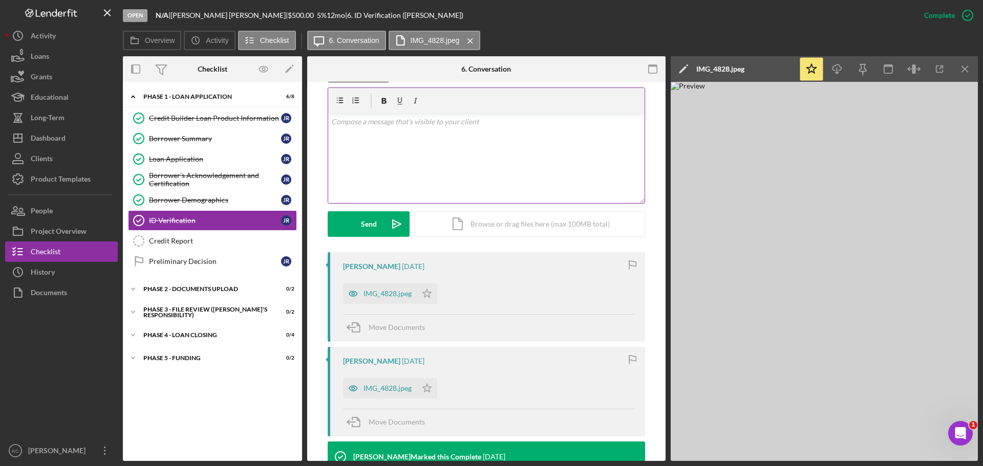
scroll to position [395, 0]
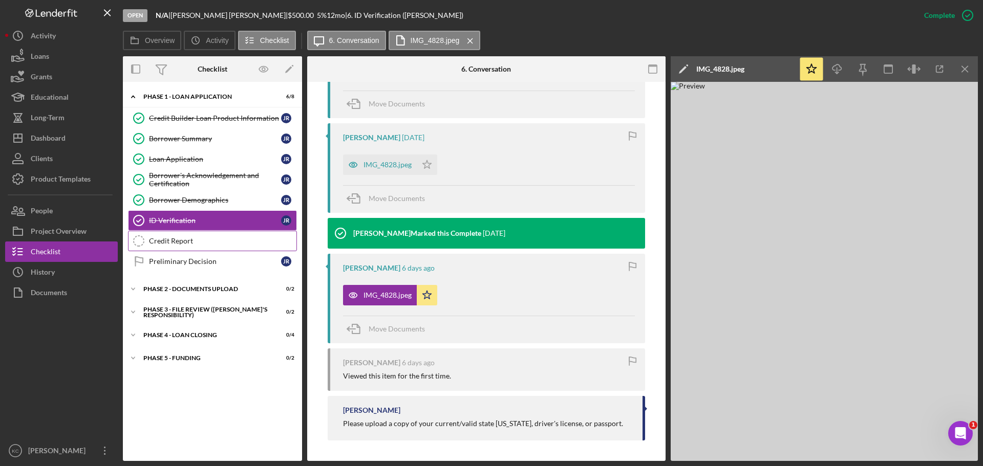
click at [179, 246] on link "Credit Report Credit Report" at bounding box center [212, 241] width 169 height 20
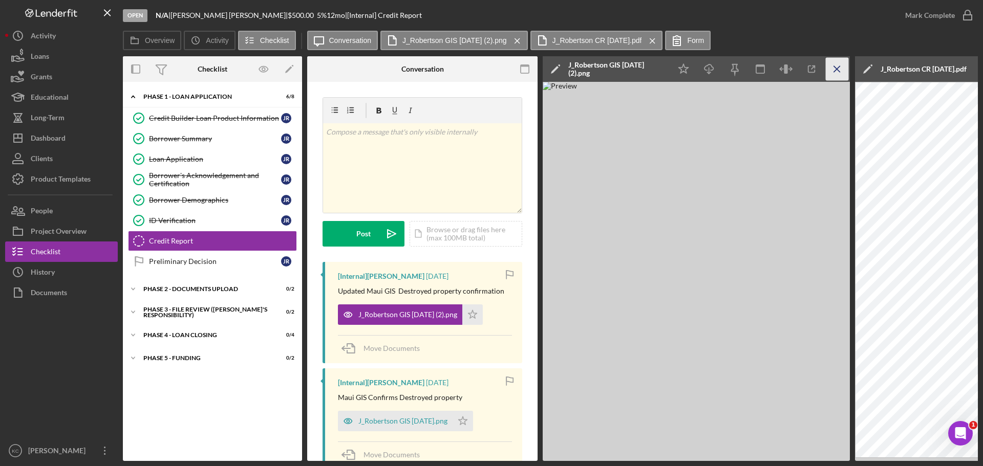
click at [839, 69] on icon "Icon/Menu Close" at bounding box center [837, 69] width 23 height 23
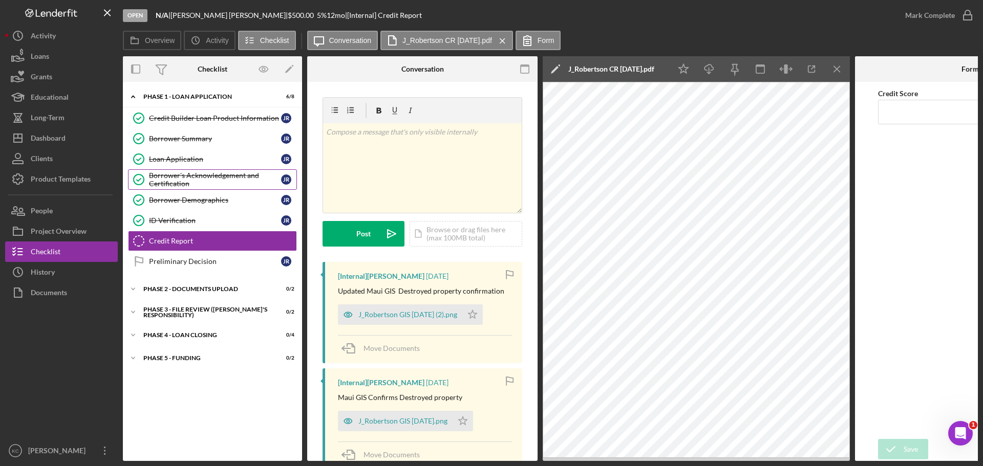
drag, startPoint x: 199, startPoint y: 182, endPoint x: 207, endPoint y: 182, distance: 7.7
click at [199, 182] on div "Borrower's Acknowledgement and Certification" at bounding box center [215, 179] width 132 height 16
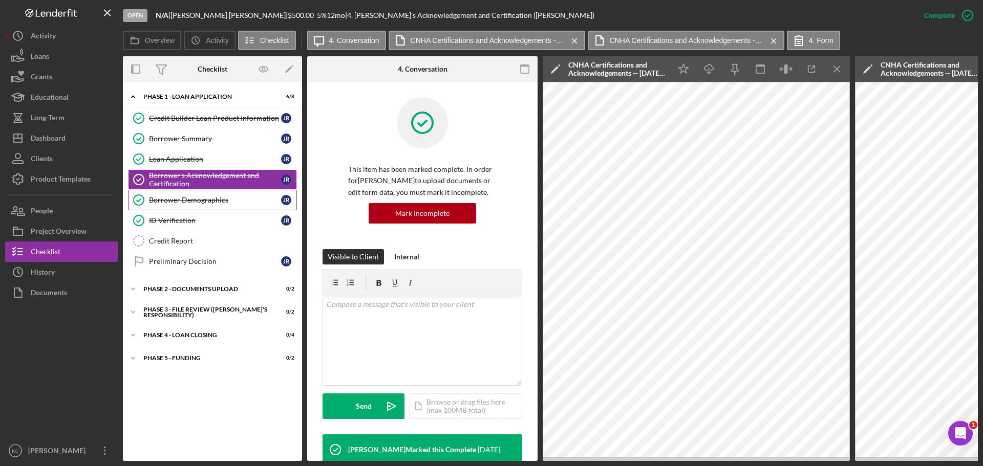
click at [205, 203] on div "Borrower Demographics" at bounding box center [215, 200] width 132 height 8
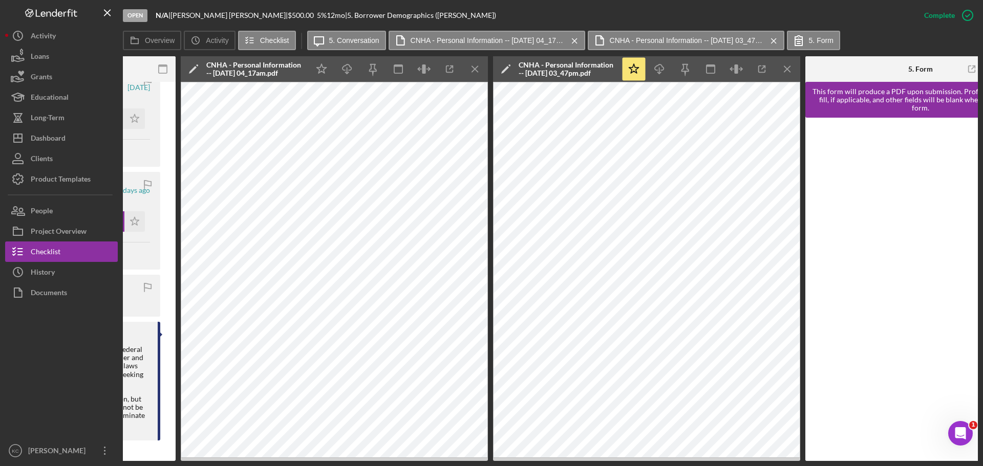
scroll to position [0, 420]
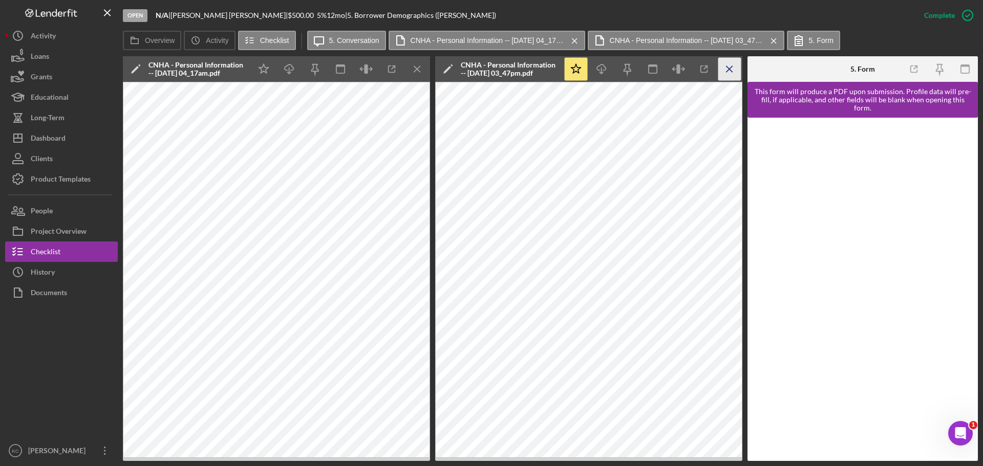
click at [732, 66] on icon "Icon/Menu Close" at bounding box center [729, 69] width 23 height 23
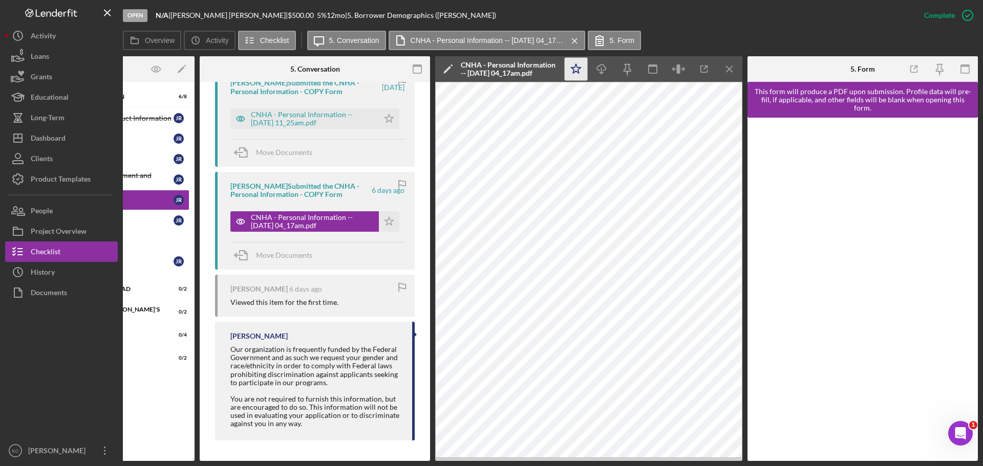
scroll to position [0, 108]
click at [731, 73] on icon "Icon/Menu Close" at bounding box center [729, 69] width 23 height 23
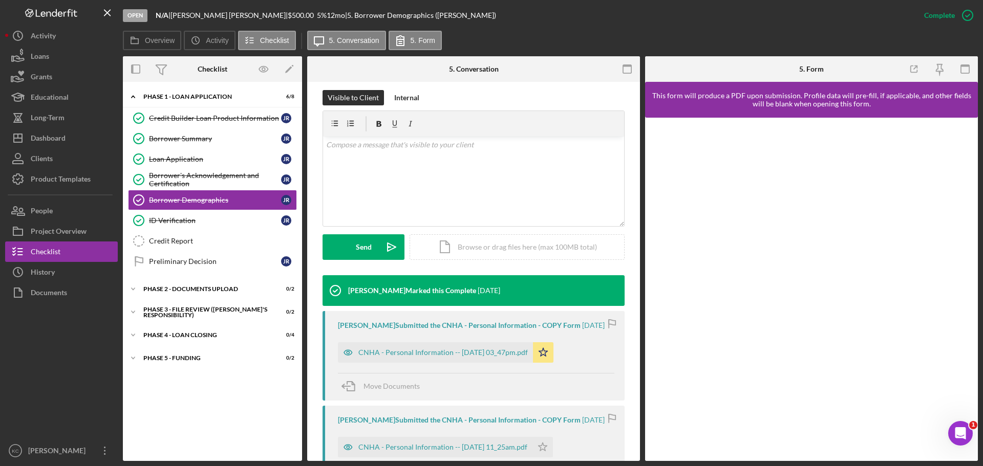
scroll to position [358, 0]
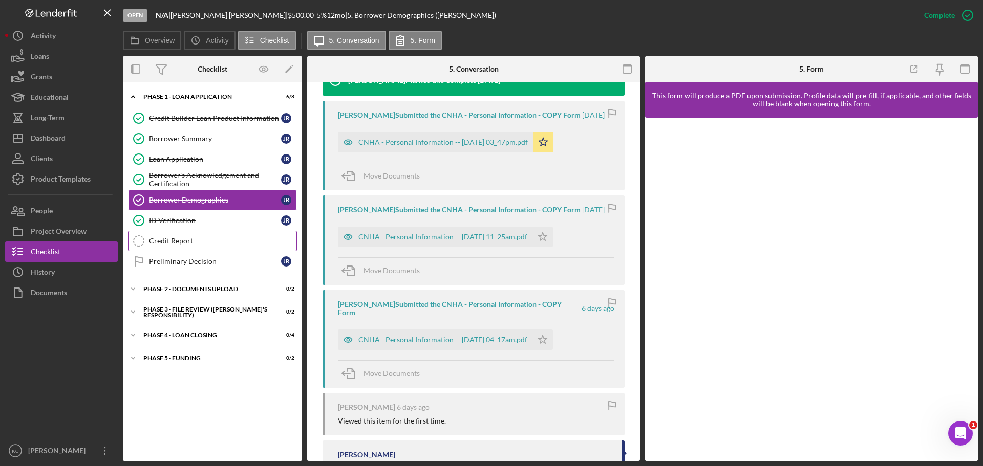
click at [174, 241] on div "Credit Report" at bounding box center [222, 241] width 147 height 8
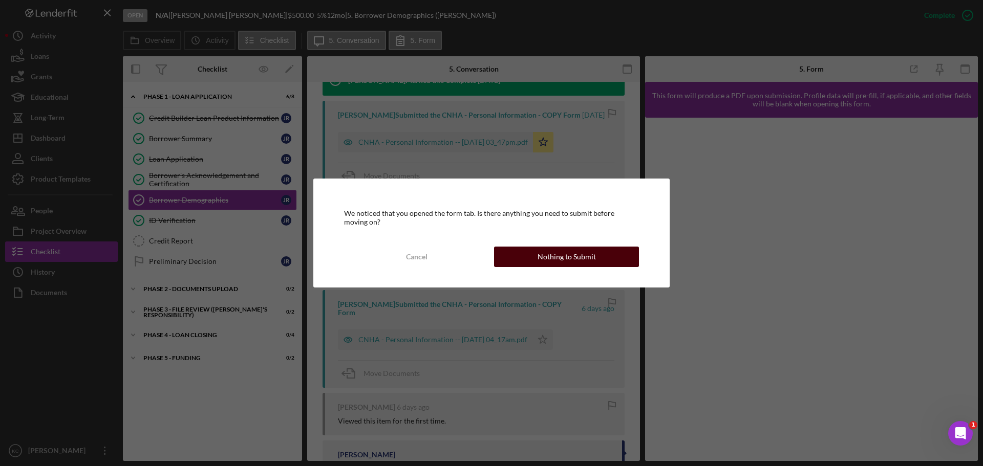
click at [577, 256] on div "Nothing to Submit" at bounding box center [567, 257] width 58 height 20
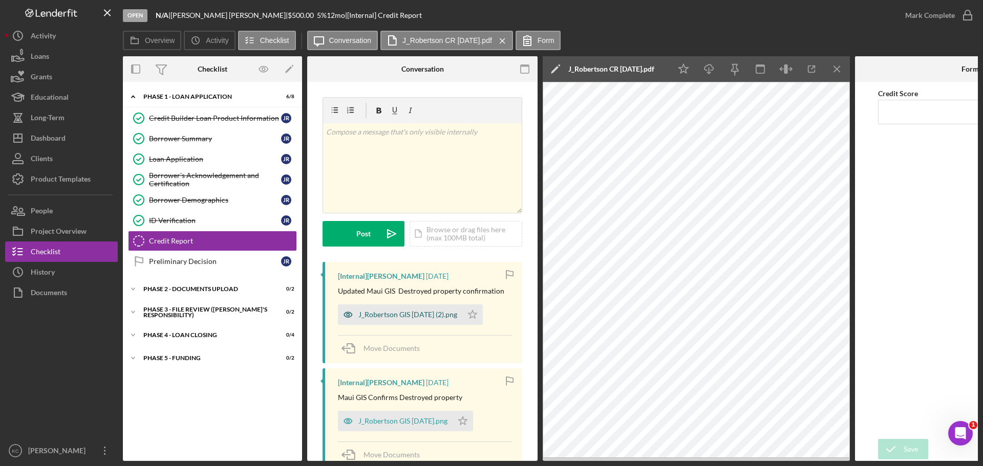
click at [407, 315] on div "J_Robertson GIS 8.14.25 (2).png" at bounding box center [407, 315] width 99 height 8
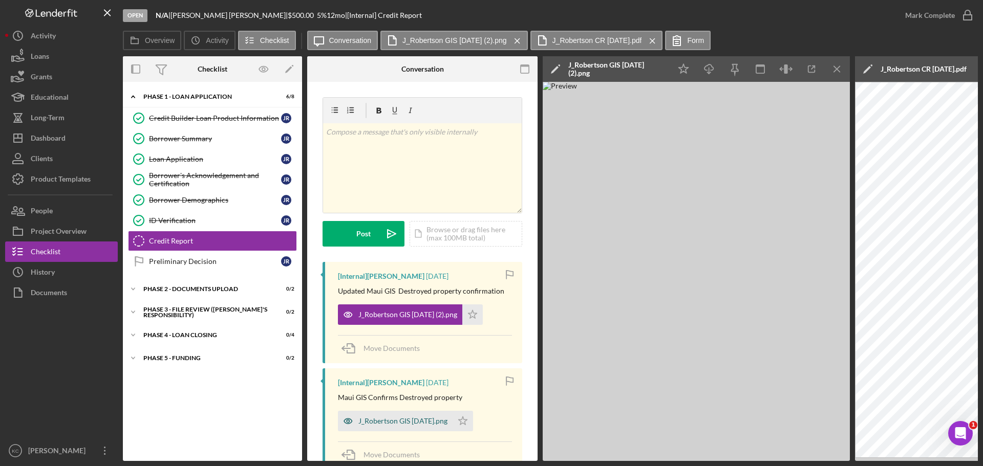
click at [399, 424] on div "J_Robertson GIS 8.14.25.png" at bounding box center [402, 421] width 89 height 8
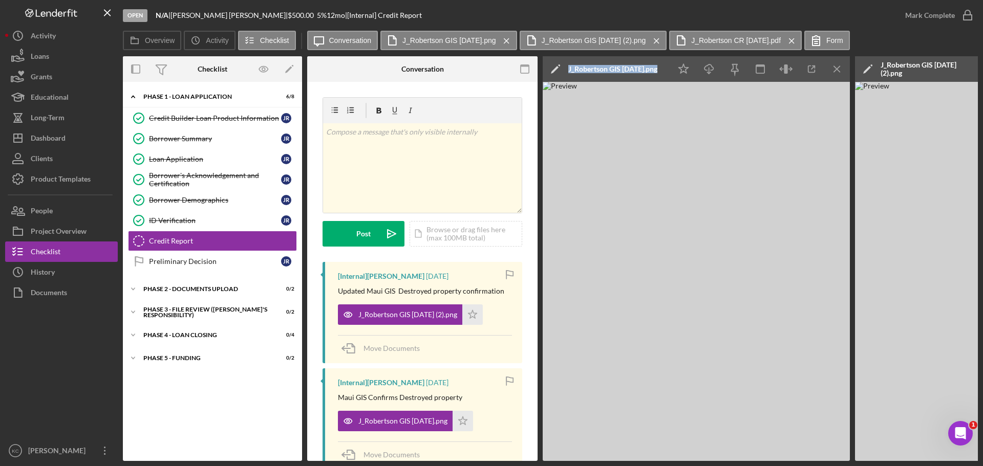
drag, startPoint x: 537, startPoint y: 461, endPoint x: 546, endPoint y: 460, distance: 9.3
click at [548, 460] on div "Open N/A | Jasmine Robertson | $500.00 5 % 12 mo | [Internal] Credit Report Mar…" at bounding box center [491, 233] width 983 height 466
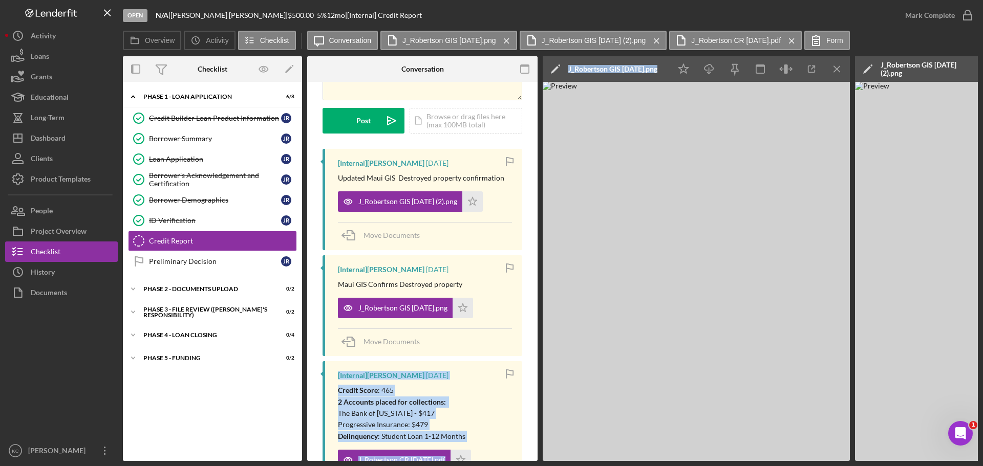
scroll to position [205, 0]
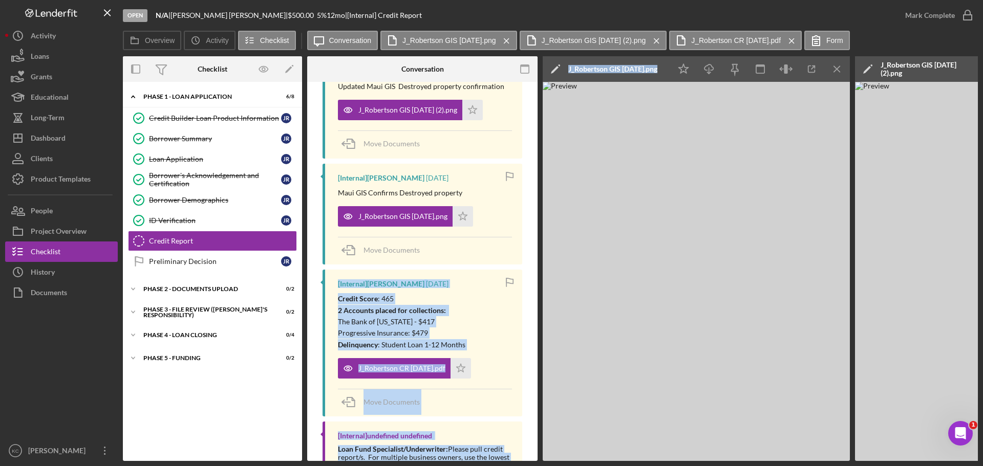
click at [483, 322] on div "Credit Score : 465 2 Accounts placed for collections: The Bank of Missouri - $4…" at bounding box center [425, 321] width 174 height 57
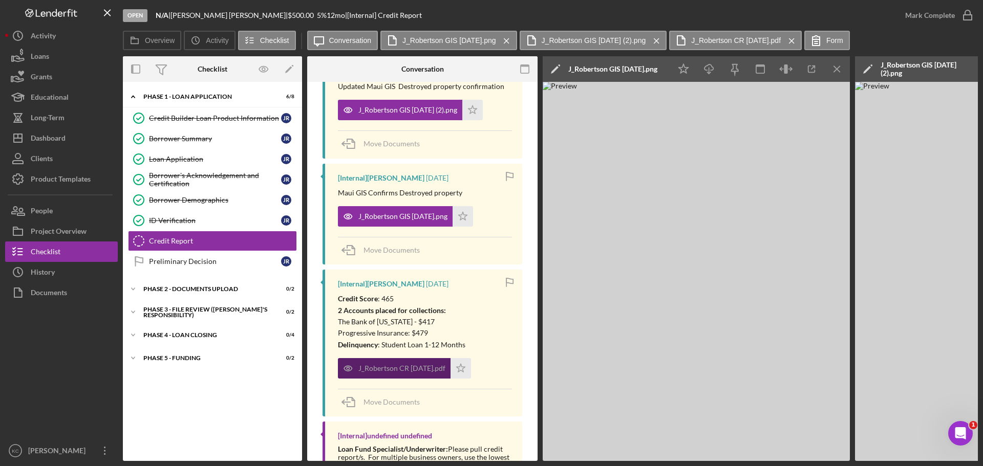
click at [415, 371] on div "J_Robertson CR 8.14.25.pdf" at bounding box center [401, 368] width 87 height 8
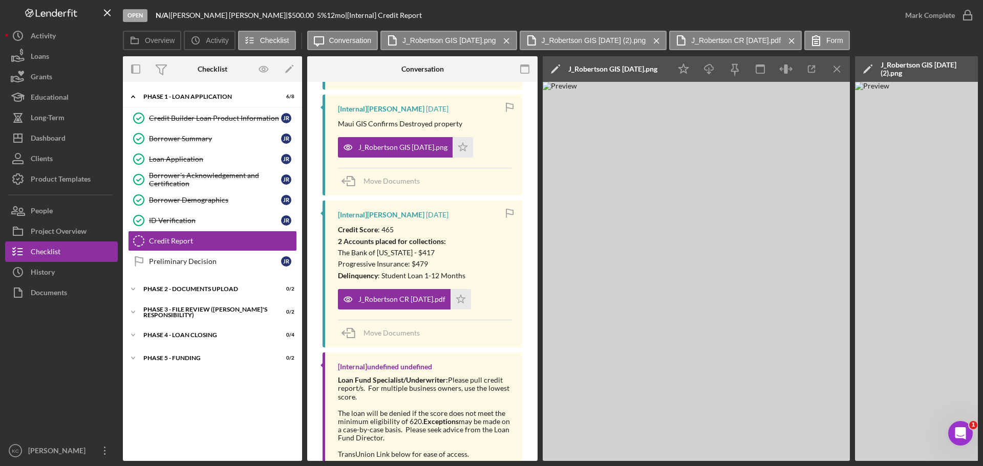
scroll to position [180, 0]
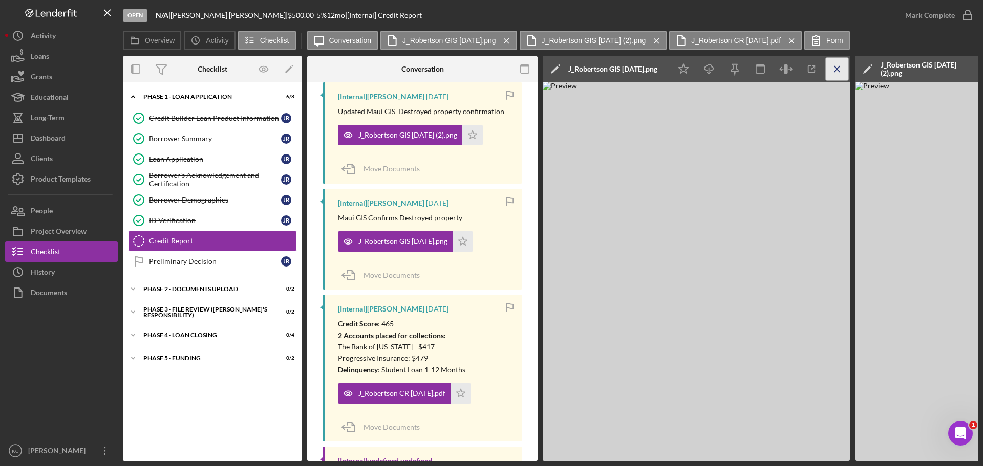
click at [835, 68] on line "button" at bounding box center [837, 69] width 6 height 6
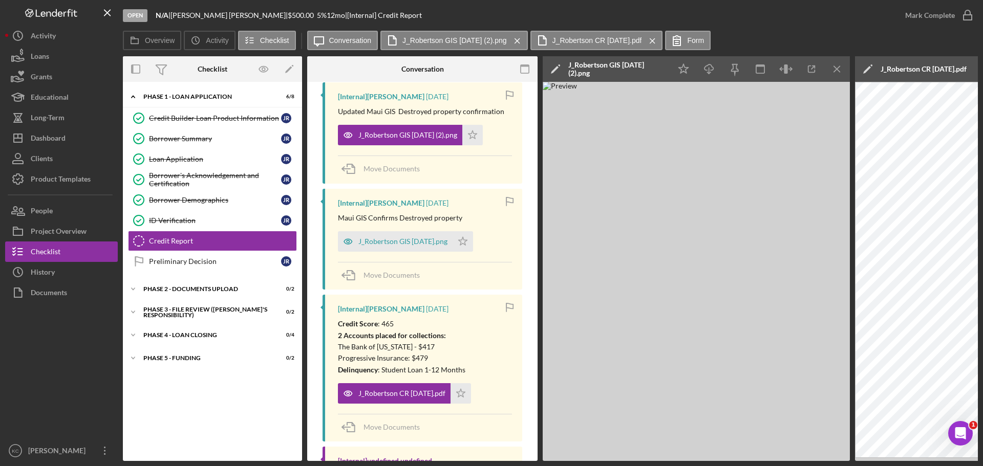
click at [835, 68] on line "button" at bounding box center [837, 69] width 6 height 6
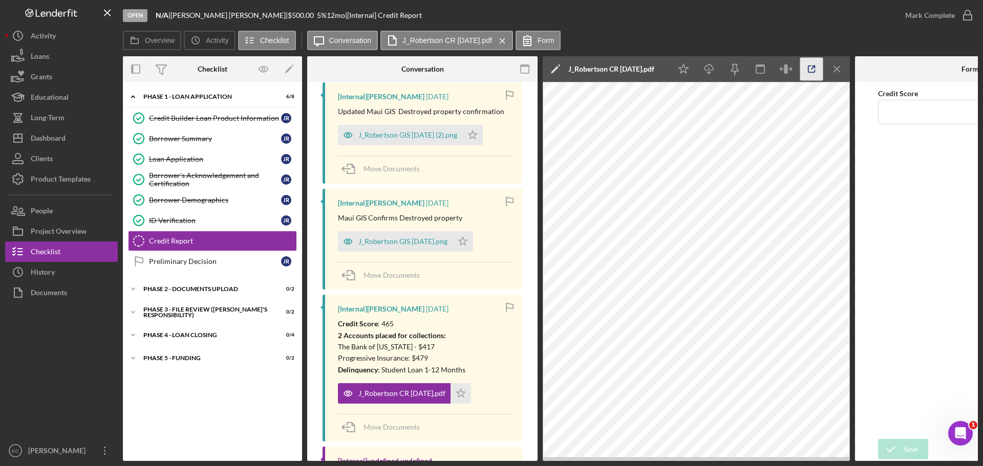
click at [817, 72] on icon "button" at bounding box center [811, 69] width 23 height 23
click at [616, 21] on div "Open N/A | Jasmine Robertson | $500.00 5 % 12 mo | [Internal] Credit Report" at bounding box center [509, 15] width 772 height 31
click at [40, 53] on div "Loans" at bounding box center [40, 57] width 18 height 23
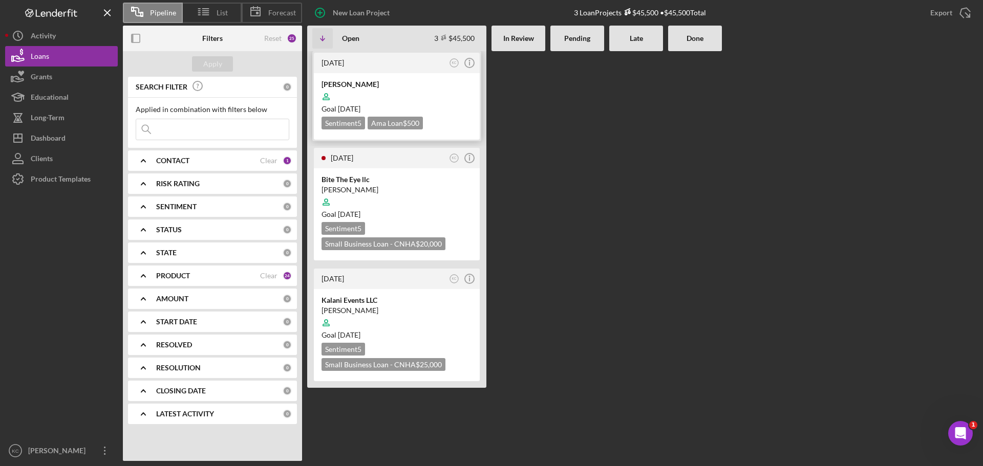
click at [435, 97] on div at bounding box center [396, 96] width 151 height 19
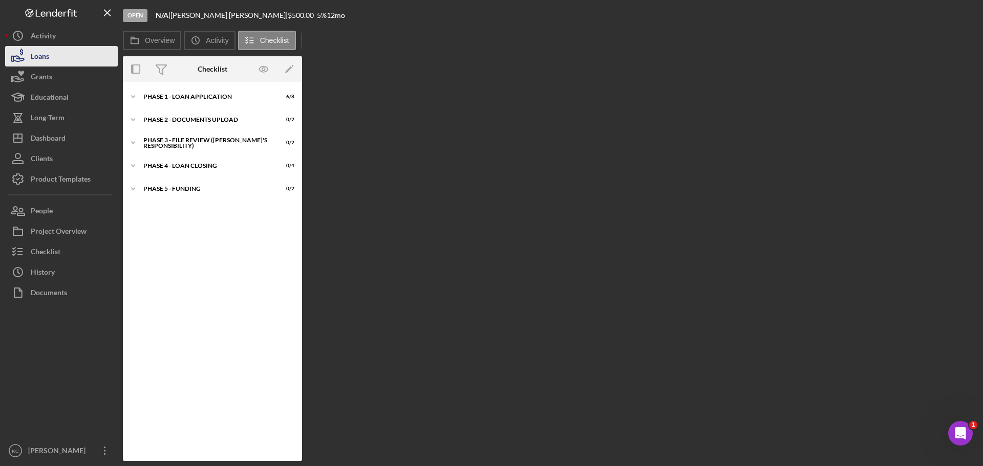
click at [41, 61] on div "Loans" at bounding box center [40, 57] width 18 height 23
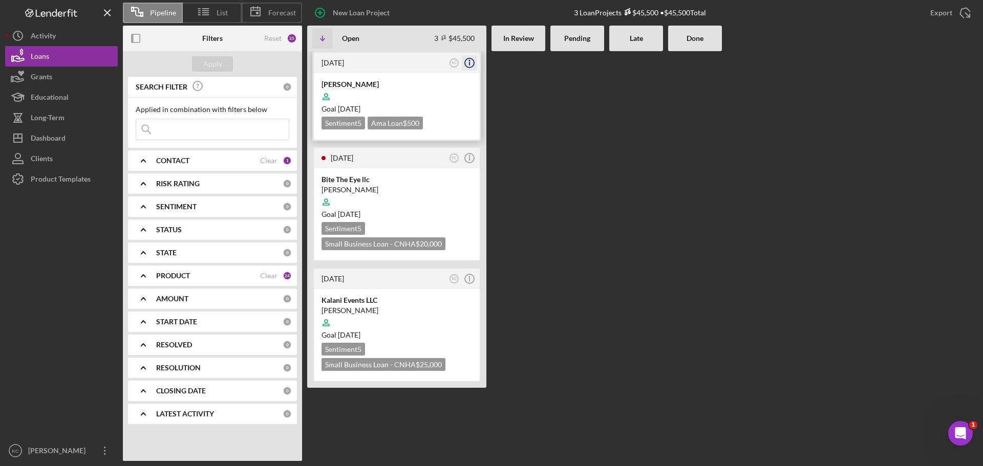
click at [469, 60] on icon "button" at bounding box center [470, 61] width 2 height 2
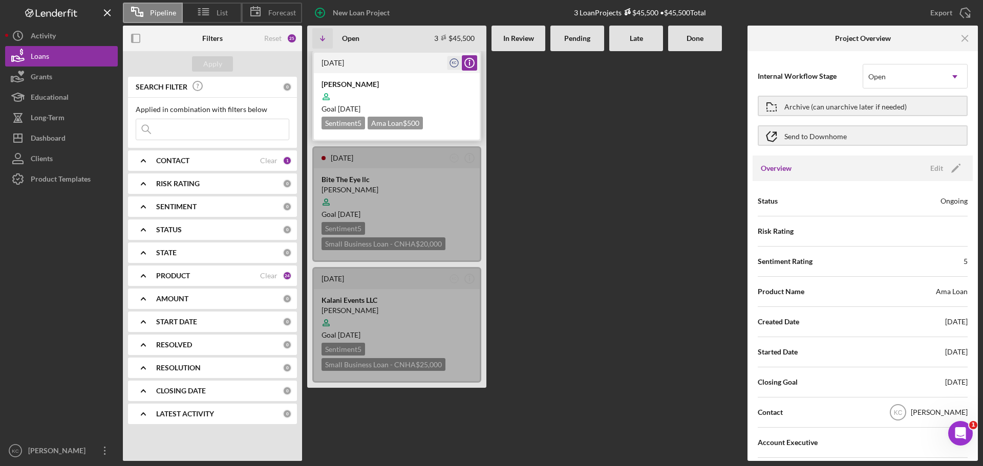
click at [454, 62] on text "KC" at bounding box center [454, 63] width 5 height 4
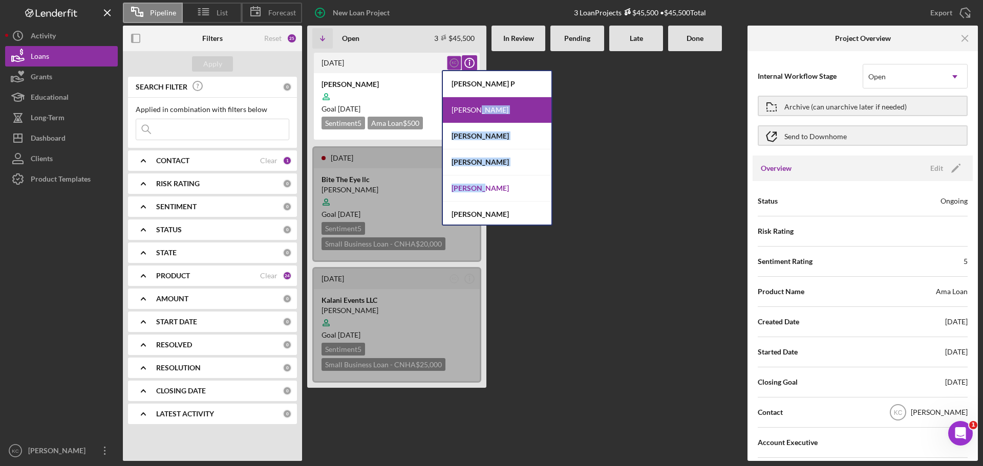
drag, startPoint x: 475, startPoint y: 124, endPoint x: 481, endPoint y: 182, distance: 58.7
click at [480, 182] on div "Michiyo P Kahlia Crummer Kuhio Lewis Jazmin Twining David Schauf Heather Kim" at bounding box center [497, 148] width 111 height 156
click at [482, 165] on div "[PERSON_NAME]" at bounding box center [497, 162] width 109 height 26
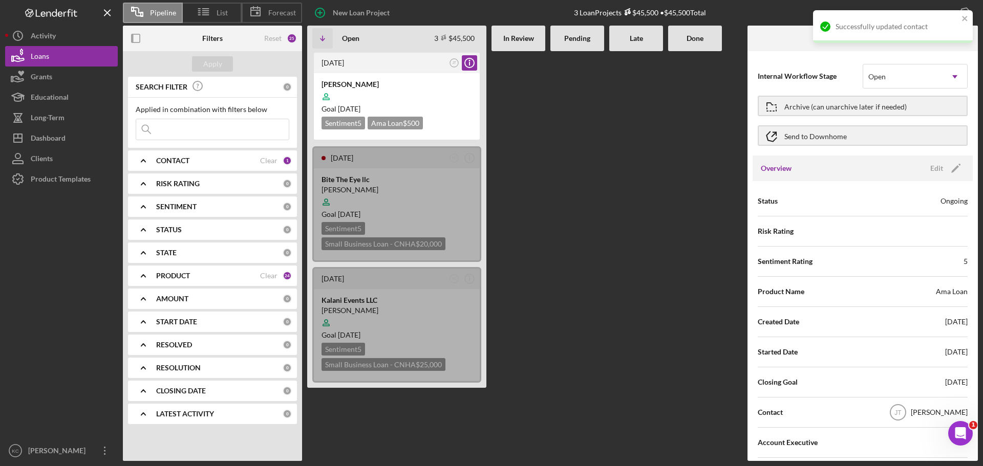
click at [691, 175] on div at bounding box center [695, 256] width 54 height 410
